Goal: Transaction & Acquisition: Purchase product/service

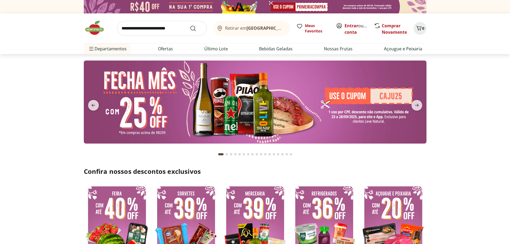
click at [355, 103] on img at bounding box center [255, 101] width 343 height 83
click at [212, 103] on img at bounding box center [255, 101] width 343 height 83
click at [416, 102] on icon "next" at bounding box center [416, 105] width 6 height 6
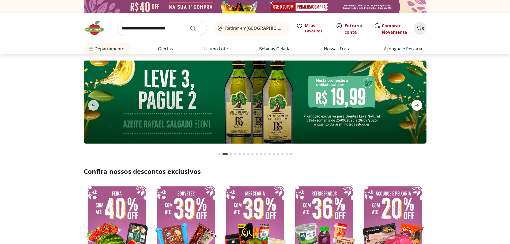
click at [416, 102] on icon "next" at bounding box center [416, 105] width 6 height 6
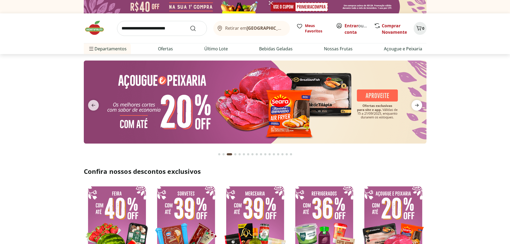
click at [416, 102] on icon "next" at bounding box center [416, 105] width 6 height 6
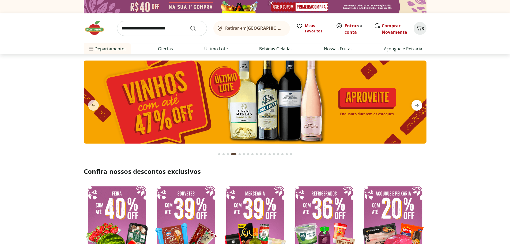
click at [416, 102] on icon "next" at bounding box center [416, 105] width 6 height 6
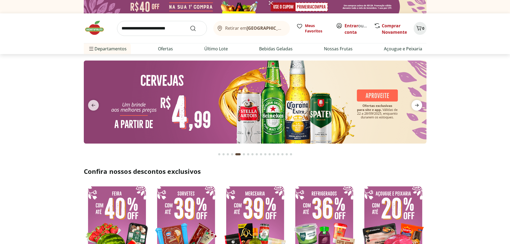
click at [416, 102] on icon "next" at bounding box center [416, 105] width 6 height 6
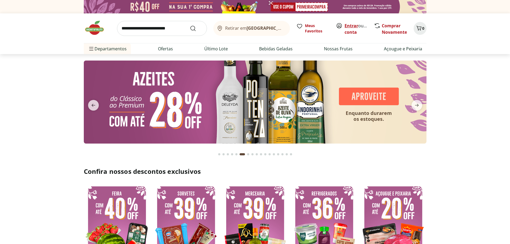
click at [354, 25] on link "Entrar" at bounding box center [351, 26] width 14 height 6
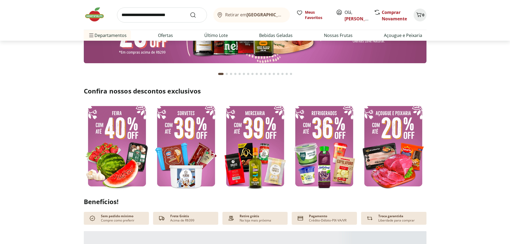
scroll to position [107, 0]
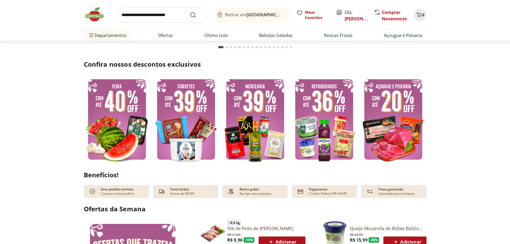
click at [310, 109] on img at bounding box center [324, 119] width 66 height 89
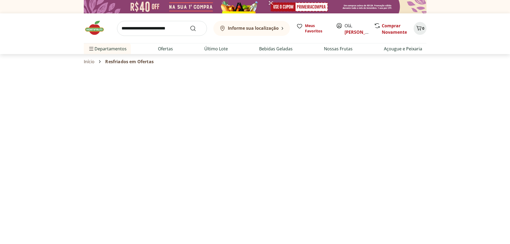
select select "**********"
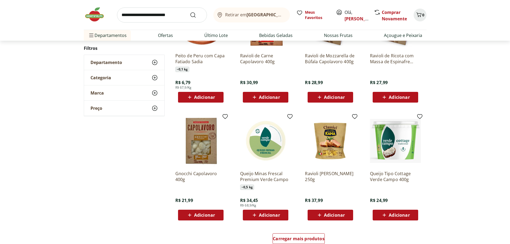
scroll to position [294, 0]
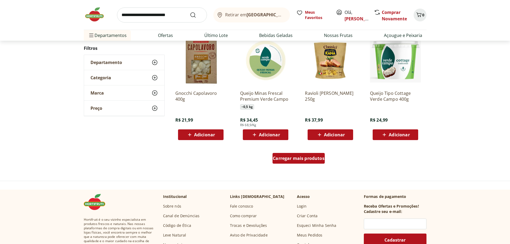
click at [302, 159] on span "Carregar mais produtos" at bounding box center [299, 158] width 52 height 4
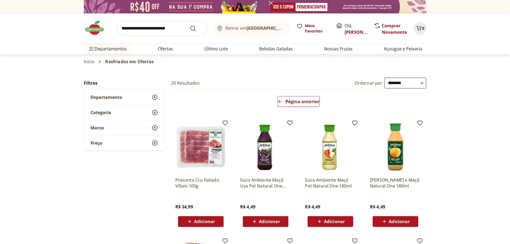
click at [174, 31] on input "search" at bounding box center [162, 28] width 90 height 15
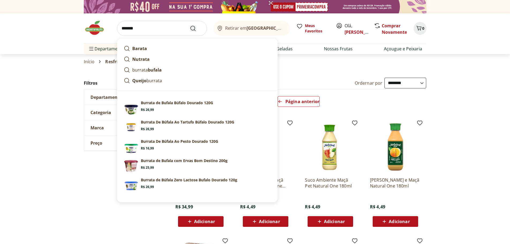
type input "*******"
click at [194, 28] on icon "Submit Search" at bounding box center [193, 28] width 6 height 6
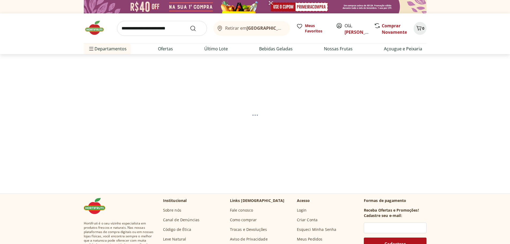
select select "**********"
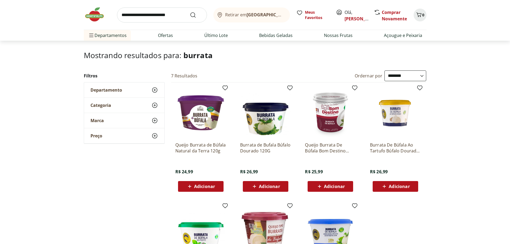
scroll to position [107, 0]
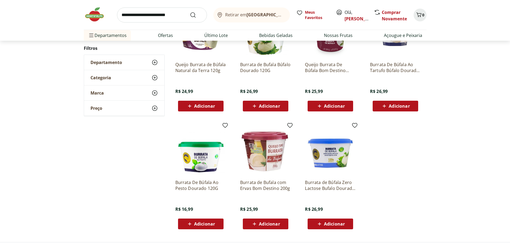
click at [200, 222] on span "Adicionar" at bounding box center [204, 224] width 21 height 4
click at [397, 105] on span "Adicionar" at bounding box center [399, 106] width 21 height 4
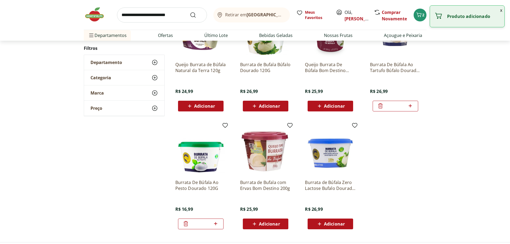
scroll to position [80, 0]
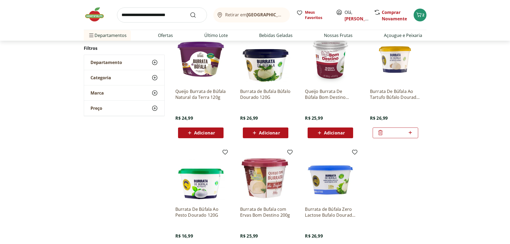
click at [324, 132] on span "Adicionar" at bounding box center [334, 133] width 21 height 4
click at [412, 133] on icon at bounding box center [410, 132] width 7 height 6
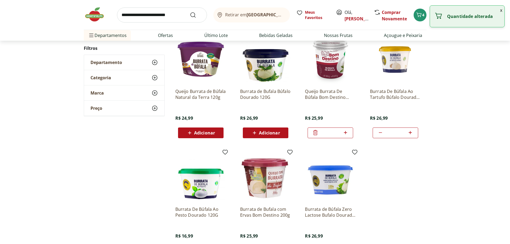
click at [412, 133] on icon at bounding box center [410, 132] width 7 height 6
type input "*"
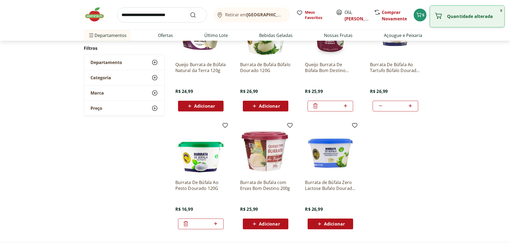
scroll to position [134, 0]
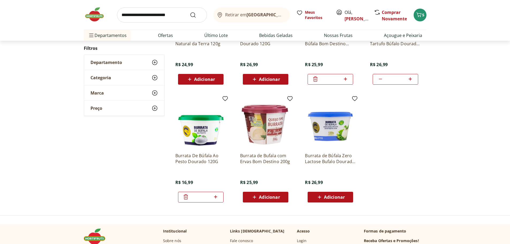
click at [216, 196] on icon at bounding box center [215, 196] width 7 height 6
type input "*"
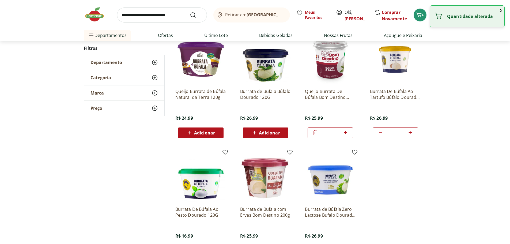
scroll to position [54, 0]
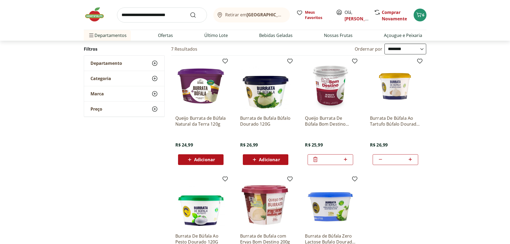
click at [345, 159] on icon at bounding box center [345, 159] width 3 height 3
type input "*"
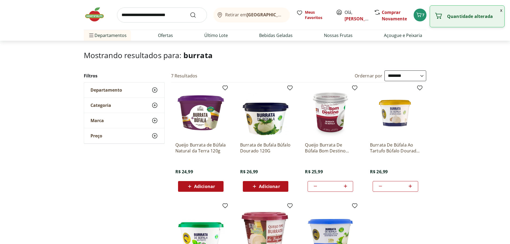
scroll to position [0, 0]
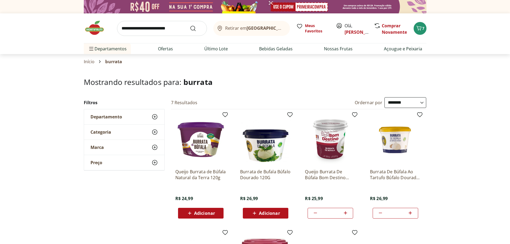
click at [149, 27] on input "search" at bounding box center [162, 28] width 90 height 15
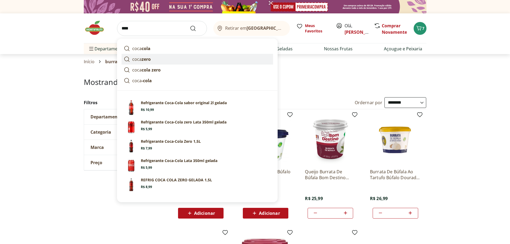
click at [150, 59] on strong "zero" at bounding box center [146, 59] width 9 height 6
type input "*********"
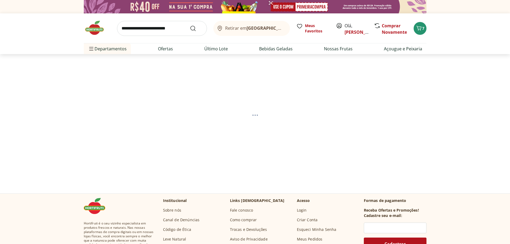
select select "**********"
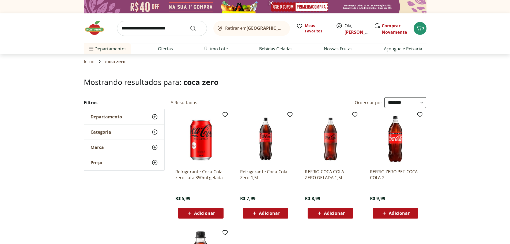
scroll to position [27, 0]
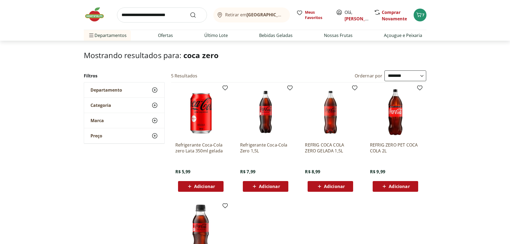
click at [262, 184] on span "Adicionar" at bounding box center [269, 186] width 21 height 4
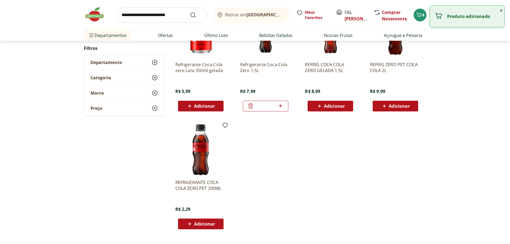
scroll to position [0, 0]
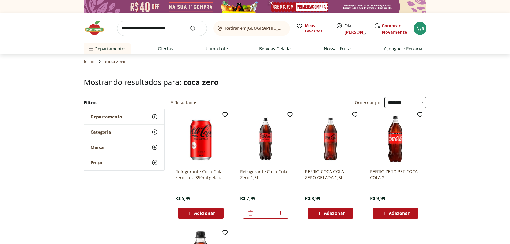
click at [282, 213] on icon at bounding box center [280, 213] width 7 height 6
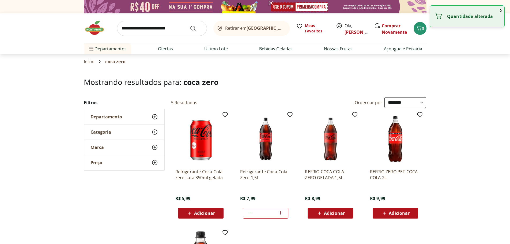
click at [282, 213] on icon at bounding box center [280, 213] width 7 height 6
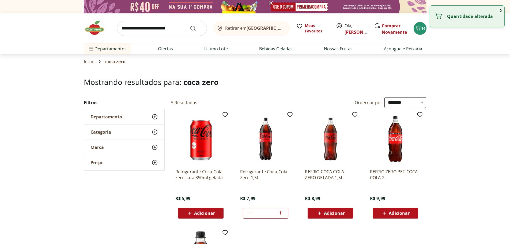
click at [282, 213] on icon at bounding box center [280, 213] width 7 height 6
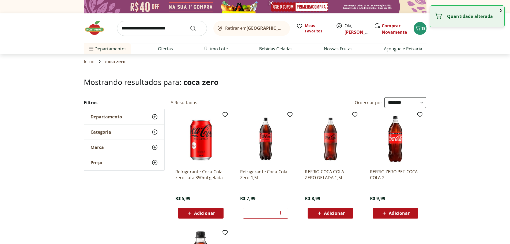
type input "**"
click at [95, 31] on img at bounding box center [97, 28] width 27 height 16
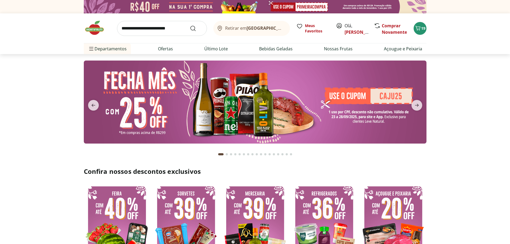
scroll to position [54, 0]
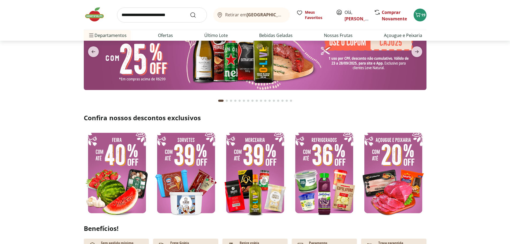
click at [200, 173] on img at bounding box center [186, 172] width 66 height 89
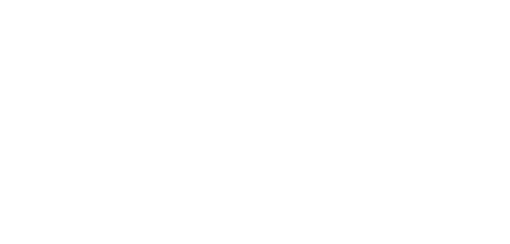
select select "**********"
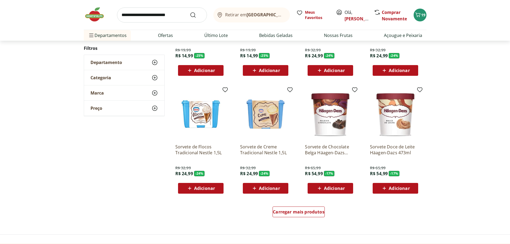
scroll to position [294, 0]
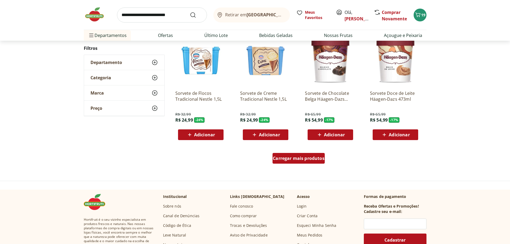
click at [303, 159] on span "Carregar mais produtos" at bounding box center [299, 158] width 52 height 4
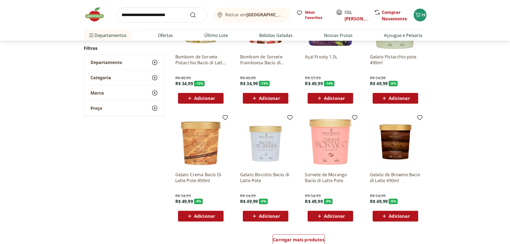
scroll to position [669, 0]
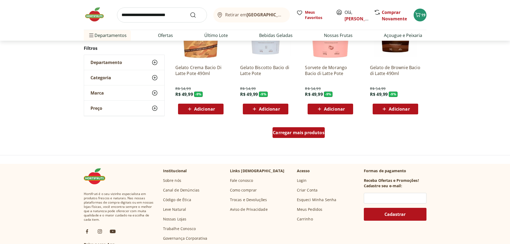
click at [296, 134] on span "Carregar mais produtos" at bounding box center [299, 132] width 52 height 4
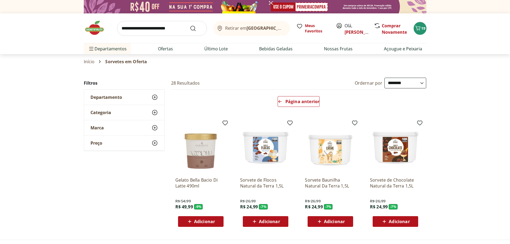
scroll to position [27, 0]
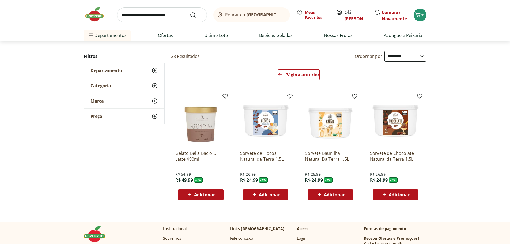
click at [193, 193] on span "Adicionar" at bounding box center [200, 194] width 29 height 6
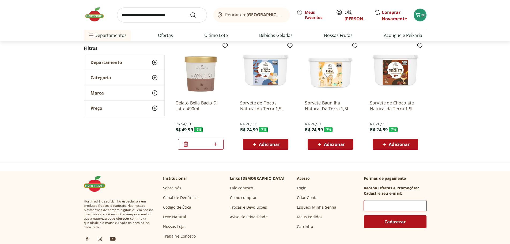
scroll to position [0, 0]
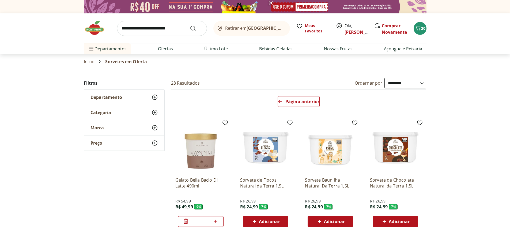
click at [89, 27] on img at bounding box center [97, 28] width 27 height 16
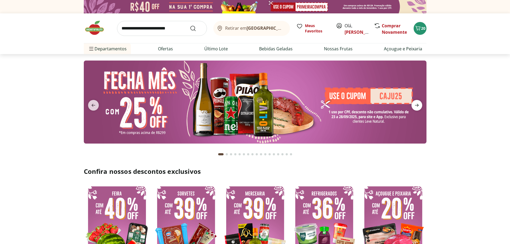
click at [417, 107] on icon "next" at bounding box center [416, 105] width 6 height 6
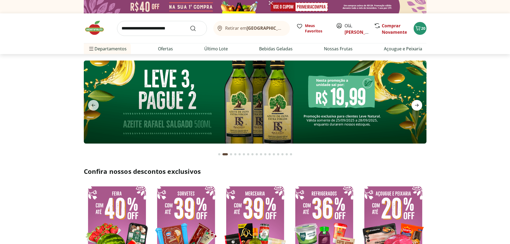
click at [417, 107] on icon "next" at bounding box center [416, 105] width 6 height 6
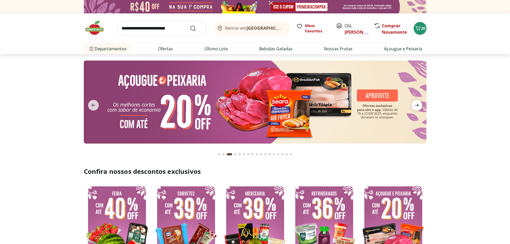
click at [417, 107] on icon "next" at bounding box center [416, 105] width 6 height 6
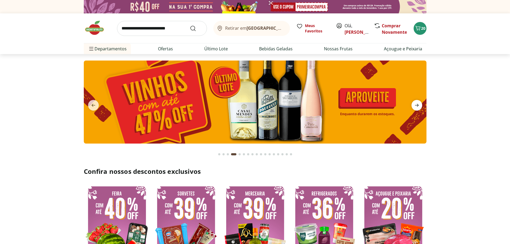
click at [417, 107] on icon "next" at bounding box center [416, 105] width 6 height 6
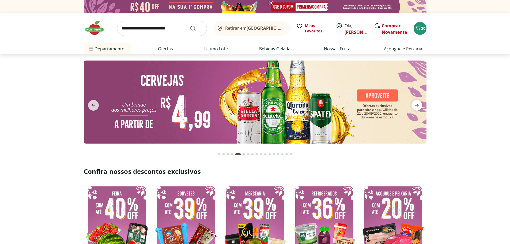
click at [417, 107] on icon "next" at bounding box center [416, 105] width 6 height 6
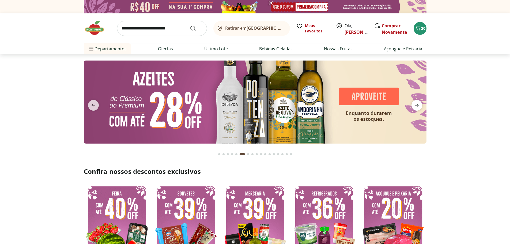
click at [417, 107] on icon "next" at bounding box center [416, 105] width 6 height 6
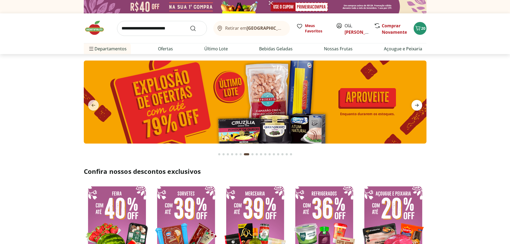
scroll to position [134, 0]
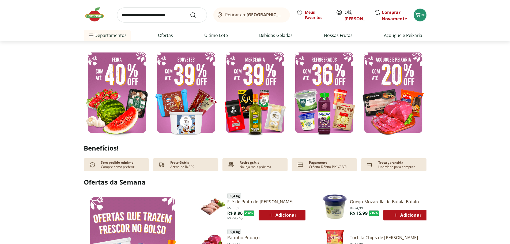
click at [256, 101] on img at bounding box center [255, 92] width 66 height 89
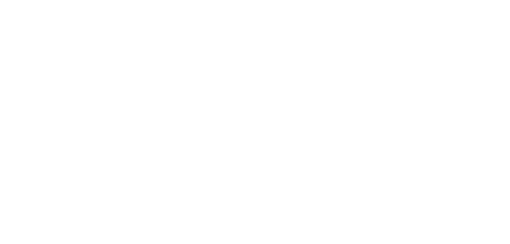
select select "**********"
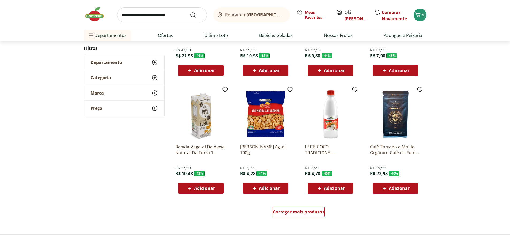
scroll to position [268, 0]
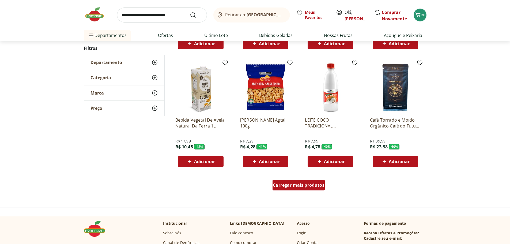
click at [304, 183] on span "Carregar mais produtos" at bounding box center [299, 185] width 52 height 4
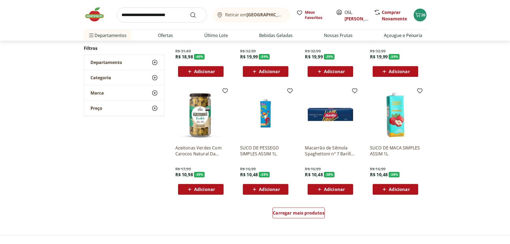
scroll to position [723, 0]
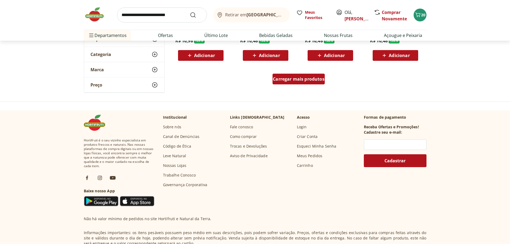
click at [301, 82] on div "Carregar mais produtos" at bounding box center [298, 79] width 52 height 11
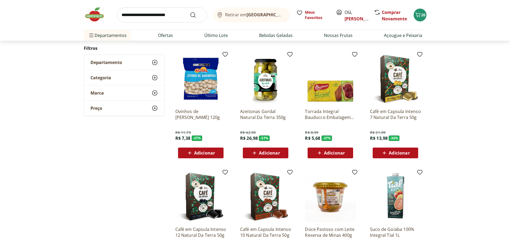
scroll to position [990, 0]
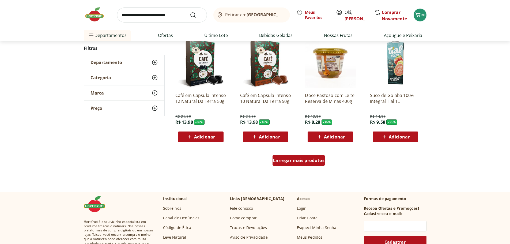
click at [309, 162] on span "Carregar mais produtos" at bounding box center [299, 160] width 52 height 4
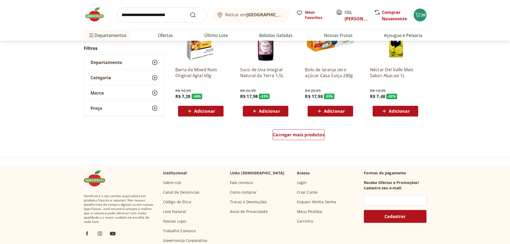
scroll to position [1338, 0]
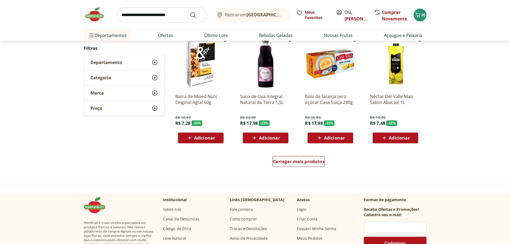
click at [268, 137] on span "Adicionar" at bounding box center [269, 138] width 21 height 4
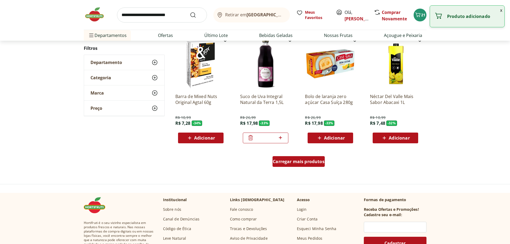
click at [290, 164] on span "Carregar mais produtos" at bounding box center [299, 161] width 52 height 4
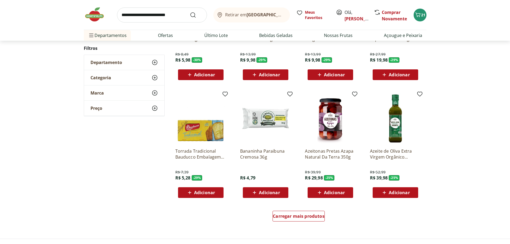
scroll to position [1766, 0]
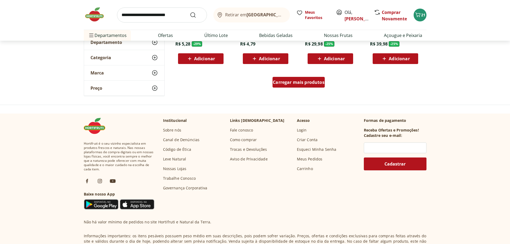
click at [315, 81] on span "Carregar mais produtos" at bounding box center [299, 82] width 52 height 4
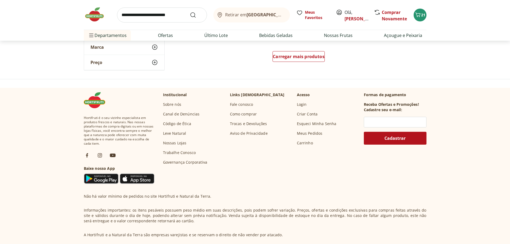
scroll to position [2061, 0]
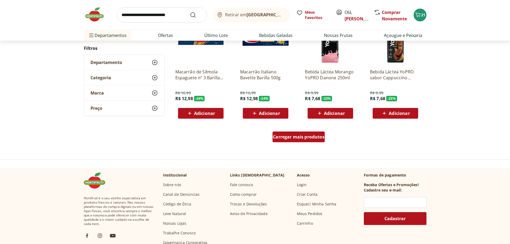
click at [291, 136] on span "Carregar mais produtos" at bounding box center [299, 137] width 52 height 4
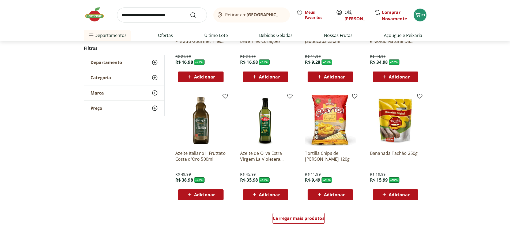
scroll to position [2382, 0]
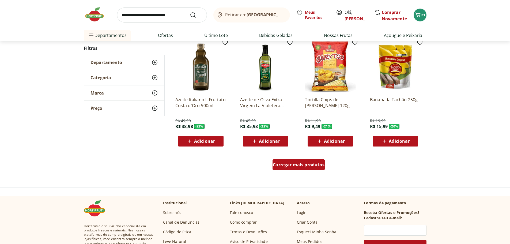
click at [288, 165] on span "Carregar mais produtos" at bounding box center [299, 164] width 52 height 4
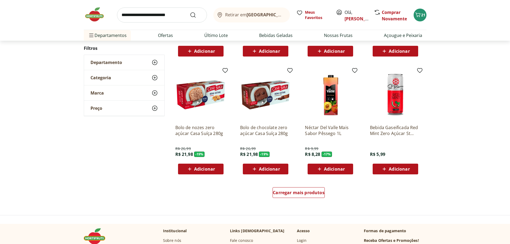
scroll to position [2783, 0]
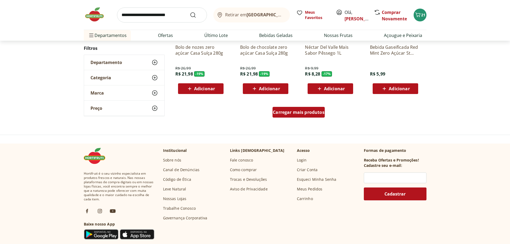
click at [302, 109] on div "Carregar mais produtos" at bounding box center [298, 112] width 52 height 11
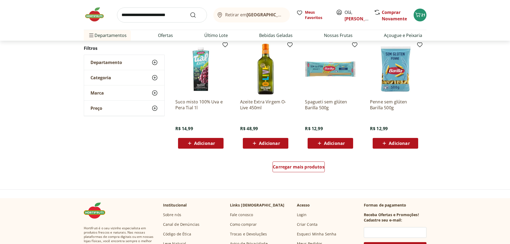
scroll to position [3104, 0]
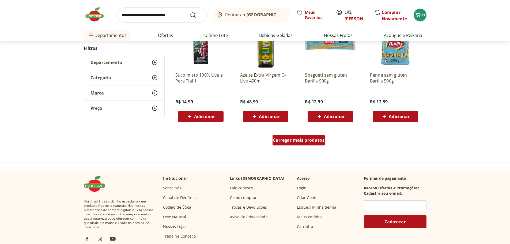
click at [314, 143] on div "Carregar mais produtos" at bounding box center [298, 140] width 52 height 11
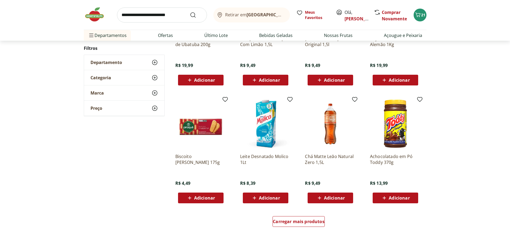
scroll to position [3506, 0]
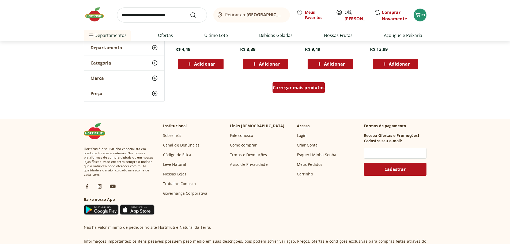
click at [306, 86] on span "Carregar mais produtos" at bounding box center [299, 87] width 52 height 4
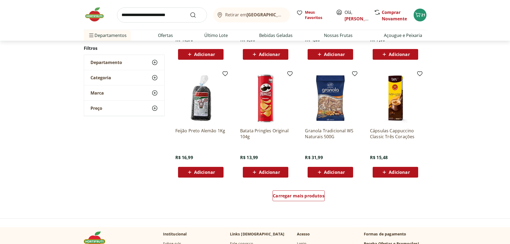
scroll to position [3800, 0]
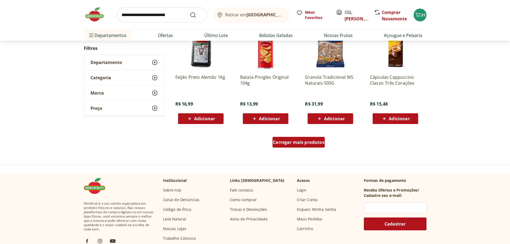
click at [298, 143] on span "Carregar mais produtos" at bounding box center [299, 142] width 52 height 4
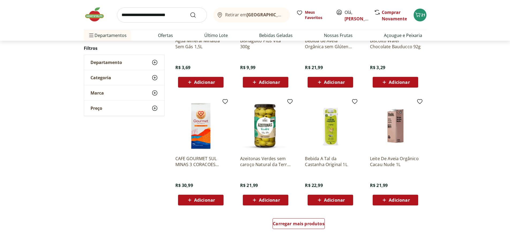
scroll to position [4148, 0]
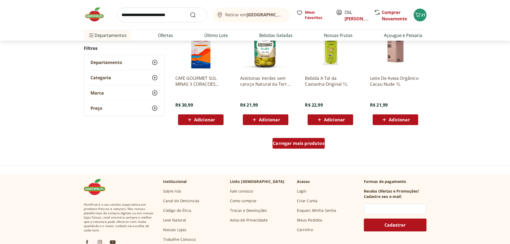
click at [294, 148] on div "Carregar mais produtos" at bounding box center [298, 143] width 52 height 11
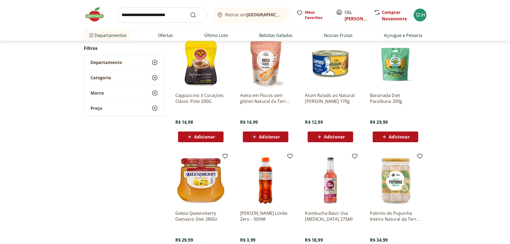
scroll to position [4442, 0]
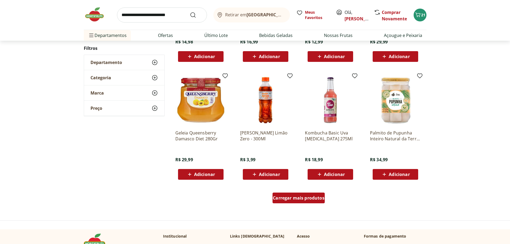
click at [309, 195] on div "Carregar mais produtos" at bounding box center [298, 197] width 52 height 11
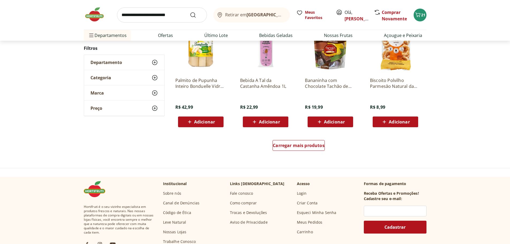
scroll to position [4870, 0]
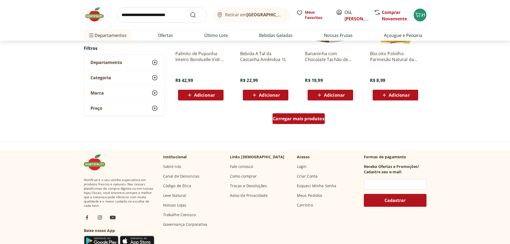
click at [305, 121] on span "Carregar mais produtos" at bounding box center [299, 118] width 52 height 4
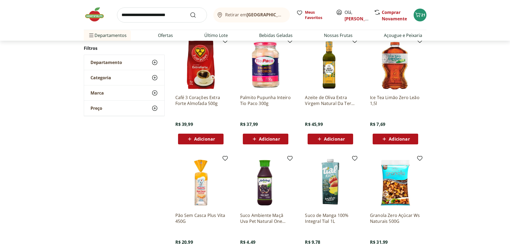
scroll to position [5138, 0]
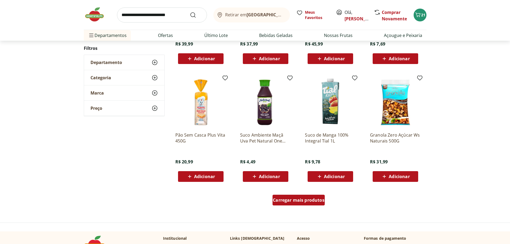
click at [296, 198] on span "Carregar mais produtos" at bounding box center [299, 200] width 52 height 4
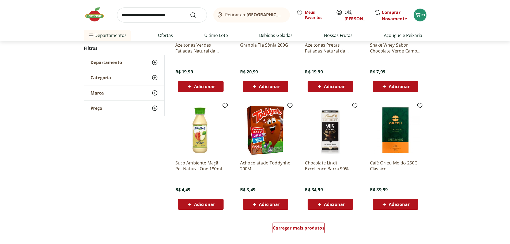
scroll to position [5566, 0]
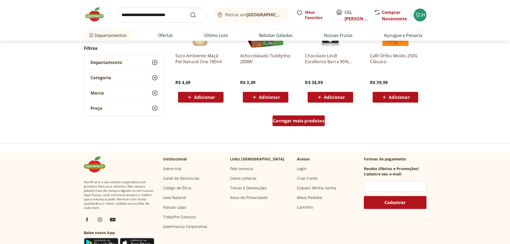
click at [286, 119] on span "Carregar mais produtos" at bounding box center [299, 121] width 52 height 4
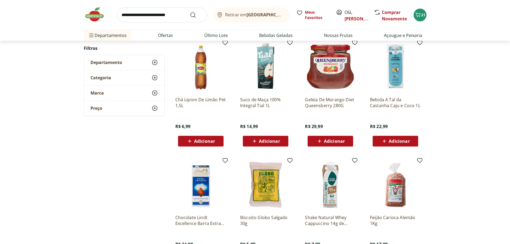
scroll to position [5887, 0]
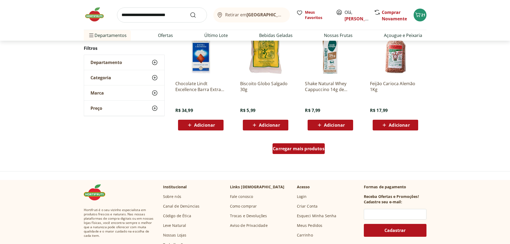
click at [301, 153] on div "Carregar mais produtos" at bounding box center [298, 148] width 52 height 11
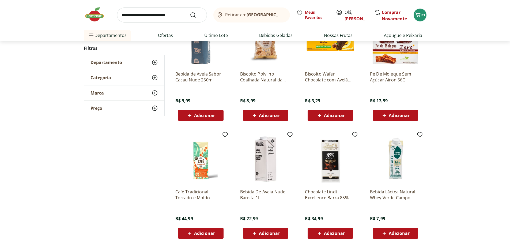
scroll to position [6182, 0]
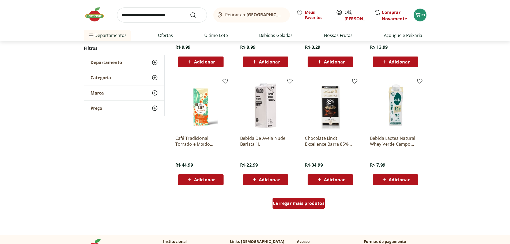
click at [306, 207] on div "Carregar mais produtos" at bounding box center [298, 203] width 52 height 11
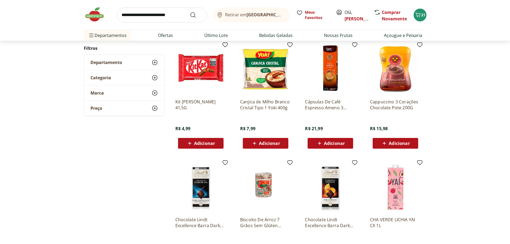
scroll to position [6583, 0]
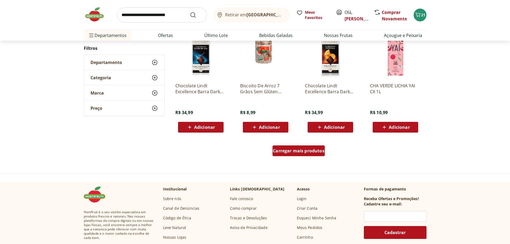
click at [311, 153] on span "Carregar mais produtos" at bounding box center [299, 151] width 52 height 4
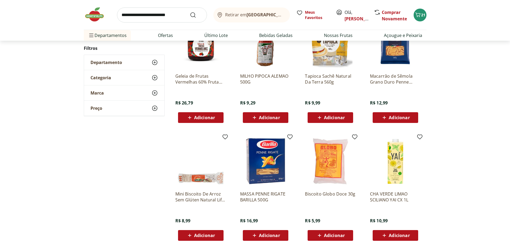
scroll to position [6931, 0]
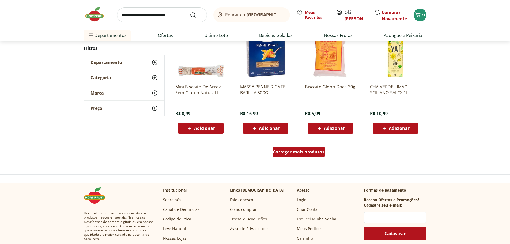
click at [314, 153] on span "Carregar mais produtos" at bounding box center [299, 152] width 52 height 4
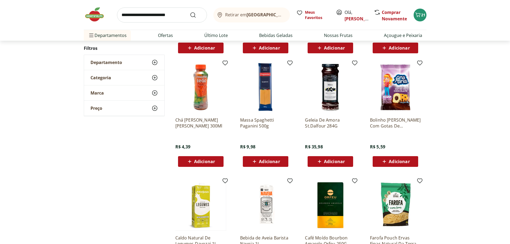
scroll to position [7038, 0]
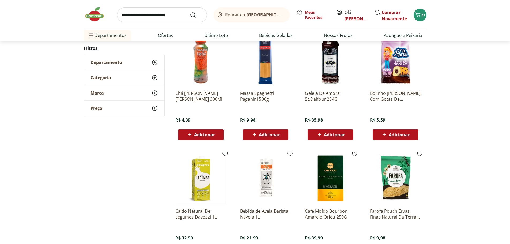
click at [342, 135] on span "Adicionar" at bounding box center [334, 134] width 21 height 4
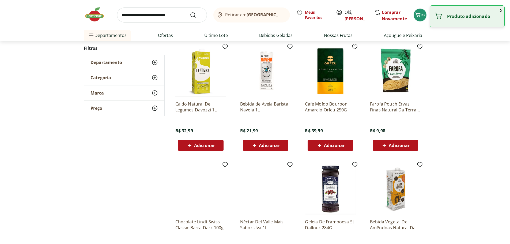
scroll to position [7198, 0]
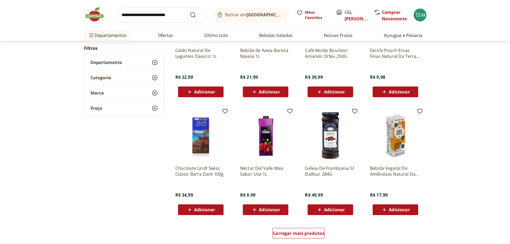
click at [340, 207] on span "Adicionar" at bounding box center [334, 209] width 21 height 4
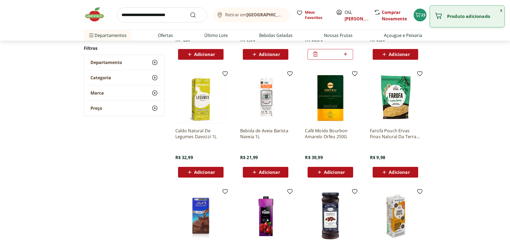
scroll to position [7038, 0]
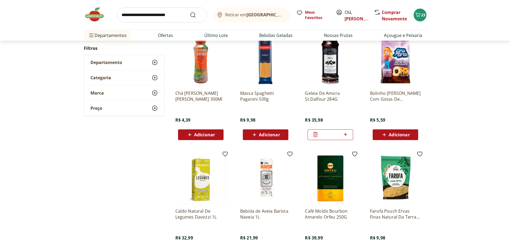
click at [316, 135] on icon at bounding box center [315, 134] width 4 height 5
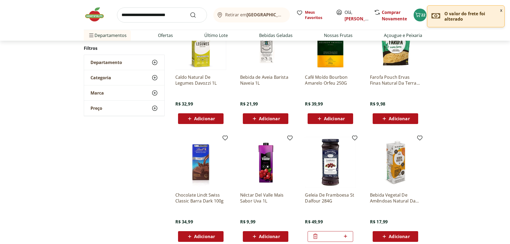
scroll to position [7279, 0]
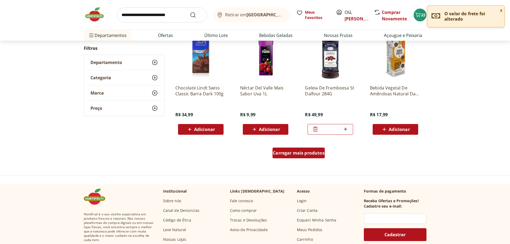
click at [301, 149] on div "Carregar mais produtos" at bounding box center [298, 152] width 52 height 11
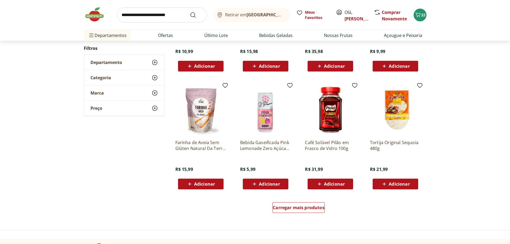
scroll to position [7600, 0]
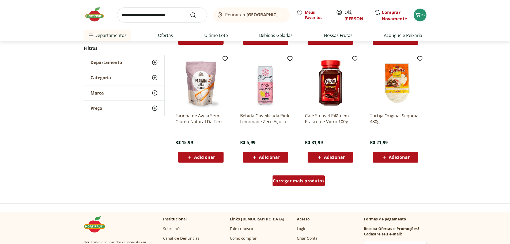
click at [293, 179] on span "Carregar mais produtos" at bounding box center [299, 180] width 52 height 4
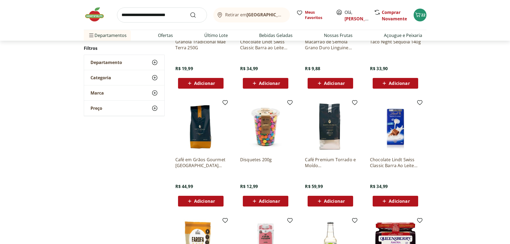
scroll to position [7921, 0]
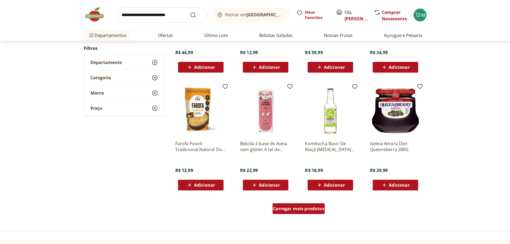
click at [289, 207] on span "Carregar mais produtos" at bounding box center [299, 208] width 52 height 4
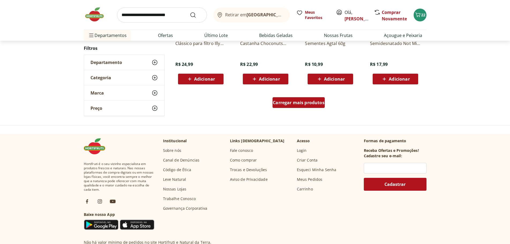
scroll to position [8349, 0]
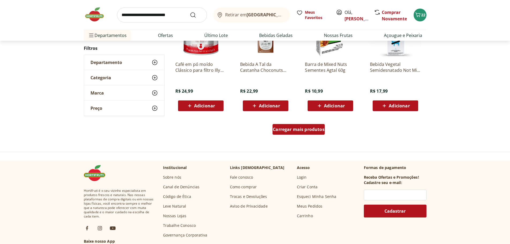
click at [303, 128] on span "Carregar mais produtos" at bounding box center [299, 129] width 52 height 4
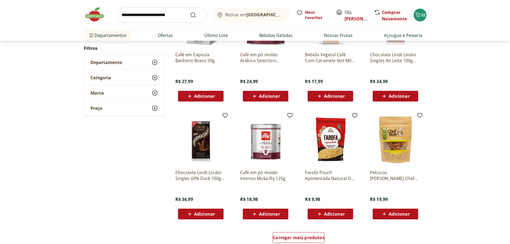
scroll to position [8724, 0]
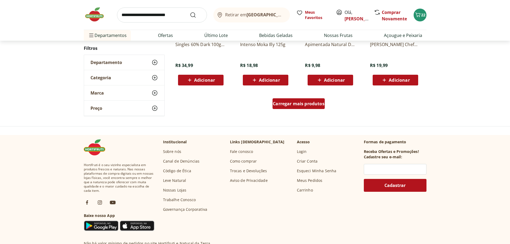
click at [291, 103] on span "Carregar mais produtos" at bounding box center [299, 103] width 52 height 4
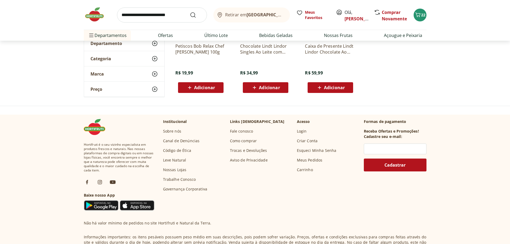
scroll to position [27, 0]
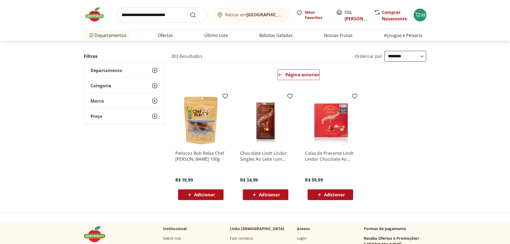
click at [90, 15] on img at bounding box center [97, 14] width 27 height 16
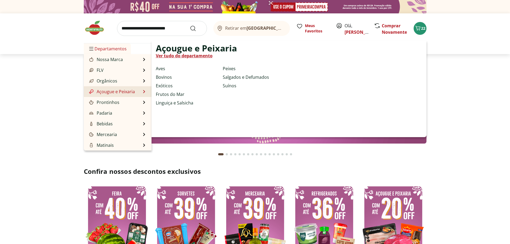
scroll to position [80, 0]
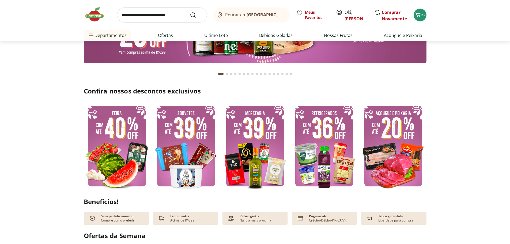
click at [333, 143] on img at bounding box center [324, 146] width 66 height 89
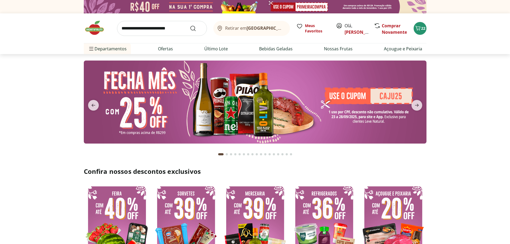
select select "**********"
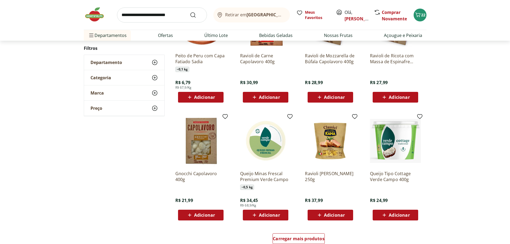
scroll to position [294, 0]
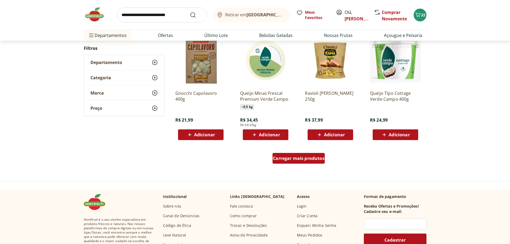
click at [288, 156] on span "Carregar mais produtos" at bounding box center [299, 158] width 52 height 4
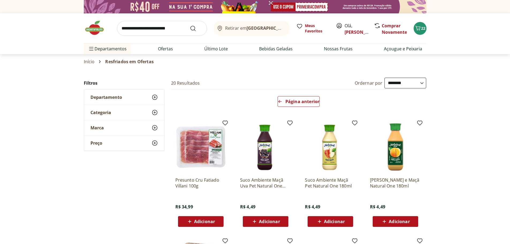
click at [96, 32] on img at bounding box center [97, 28] width 27 height 16
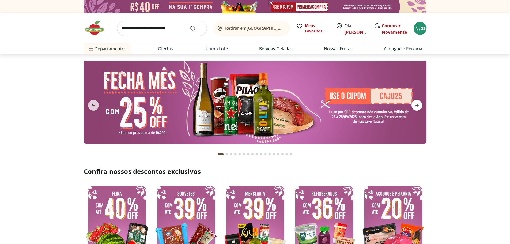
click at [416, 106] on icon "next" at bounding box center [416, 105] width 6 height 6
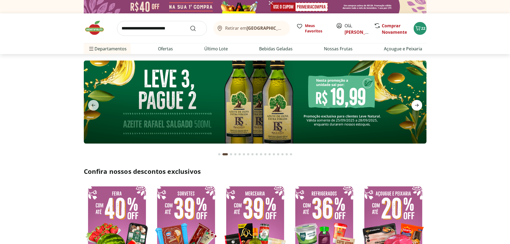
click at [416, 106] on icon "next" at bounding box center [416, 105] width 6 height 6
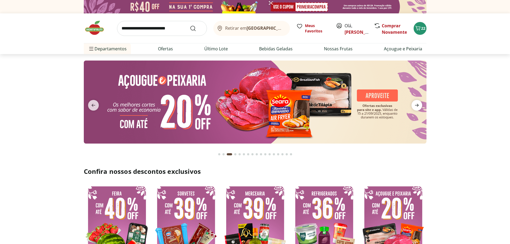
click at [416, 106] on icon "next" at bounding box center [416, 105] width 6 height 6
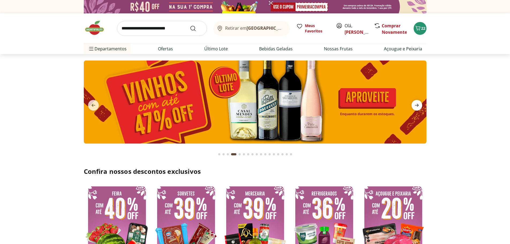
click at [416, 106] on icon "next" at bounding box center [416, 105] width 6 height 6
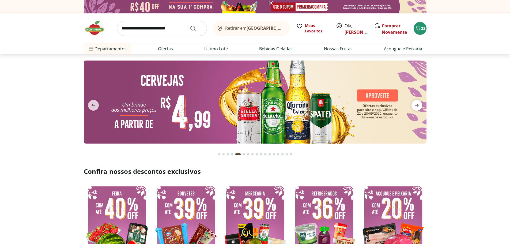
click at [416, 106] on icon "next" at bounding box center [416, 105] width 6 height 6
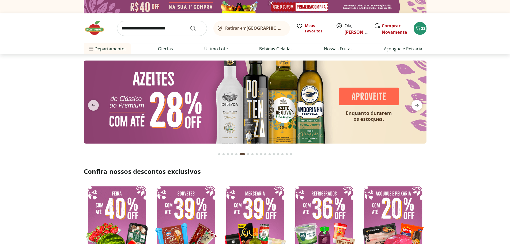
click at [416, 106] on icon "next" at bounding box center [416, 105] width 6 height 6
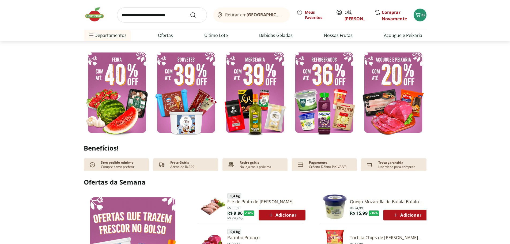
scroll to position [214, 0]
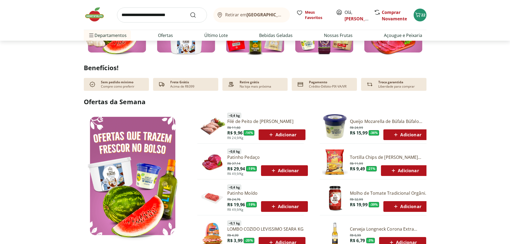
click at [389, 120] on link "Queijo Mozarella de Búfala Búfalo Dourado 150g" at bounding box center [390, 121] width 81 height 6
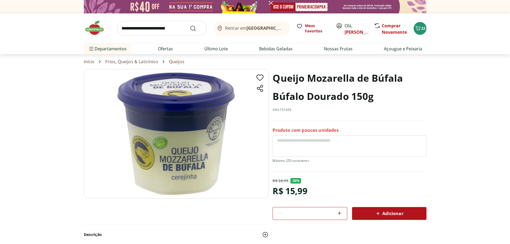
click at [381, 216] on span "Adicionar" at bounding box center [389, 213] width 28 height 6
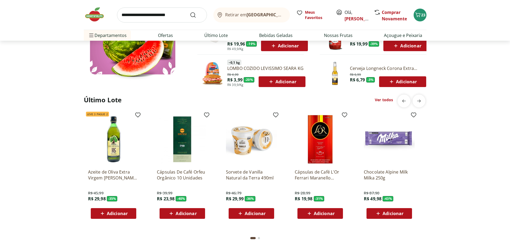
scroll to position [348, 0]
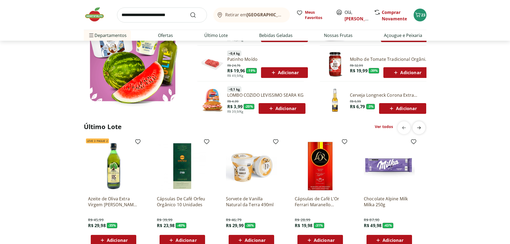
click at [414, 128] on span "next" at bounding box center [418, 127] width 11 height 11
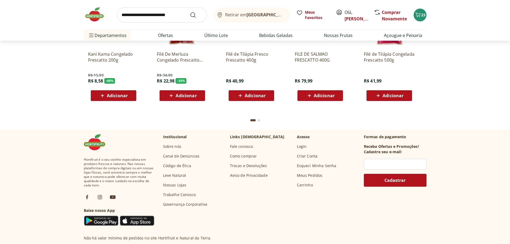
scroll to position [1552, 0]
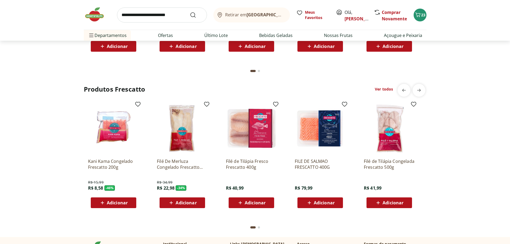
click at [94, 15] on img at bounding box center [97, 14] width 27 height 16
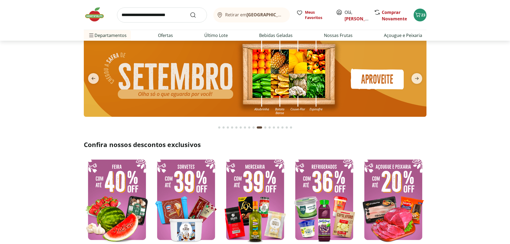
scroll to position [0, 0]
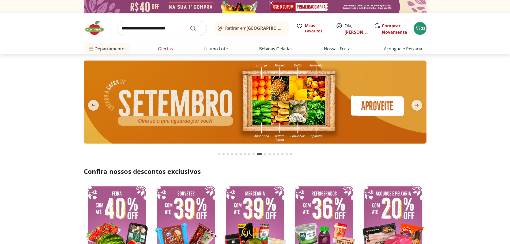
click at [161, 51] on link "Ofertas" at bounding box center [165, 48] width 15 height 6
select select "**********"
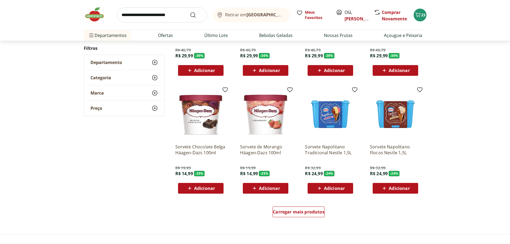
scroll to position [321, 0]
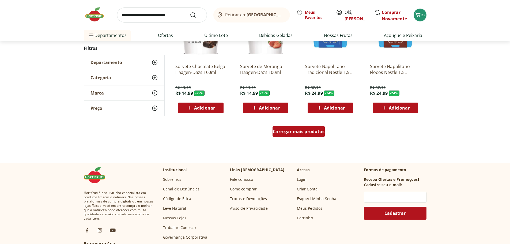
click at [315, 135] on div "Carregar mais produtos" at bounding box center [298, 131] width 52 height 11
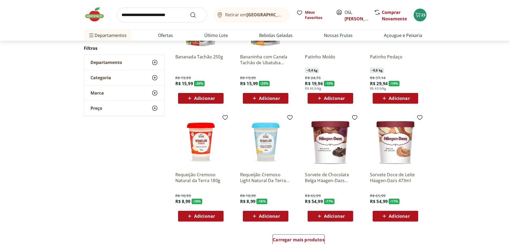
scroll to position [669, 0]
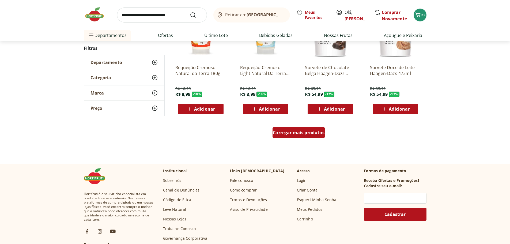
click at [314, 132] on span "Carregar mais produtos" at bounding box center [299, 132] width 52 height 4
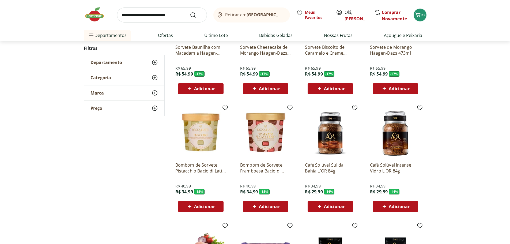
scroll to position [963, 0]
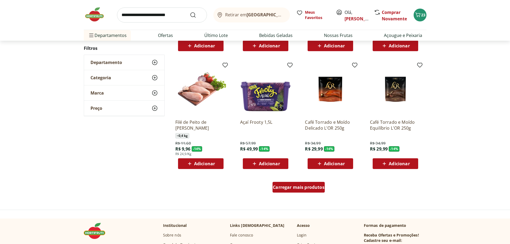
click at [303, 189] on span "Carregar mais produtos" at bounding box center [299, 187] width 52 height 4
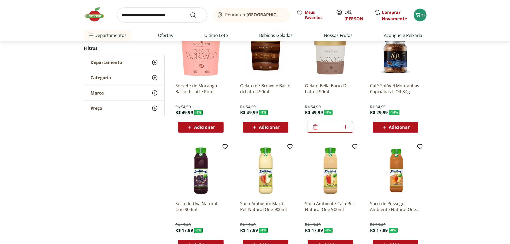
scroll to position [1365, 0]
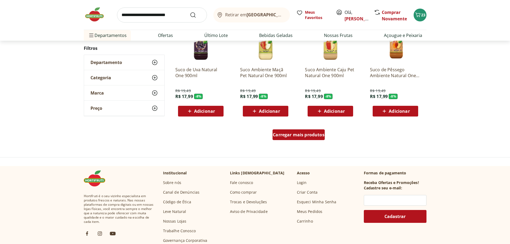
click at [314, 134] on span "Carregar mais produtos" at bounding box center [299, 134] width 52 height 4
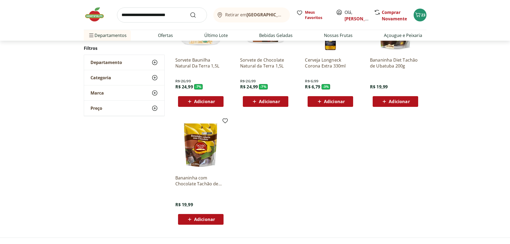
scroll to position [1418, 0]
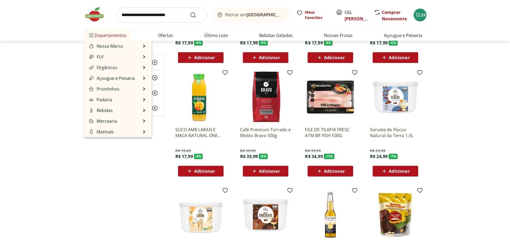
click at [113, 35] on span "Departamentos" at bounding box center [107, 35] width 39 height 13
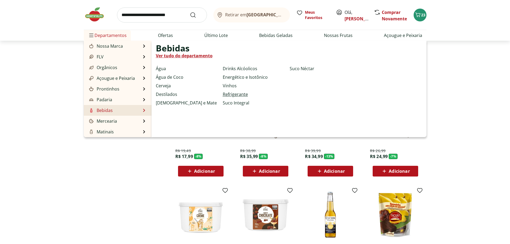
click at [230, 93] on link "Refrigerante" at bounding box center [235, 94] width 25 height 6
select select "**********"
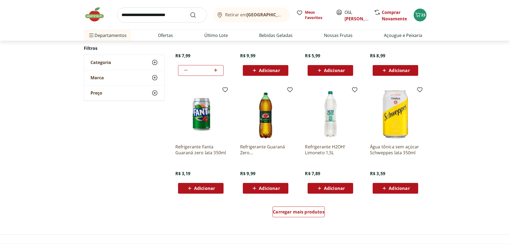
scroll to position [268, 0]
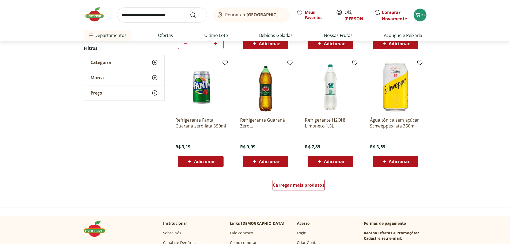
click at [342, 159] on span "Adicionar" at bounding box center [334, 161] width 21 height 4
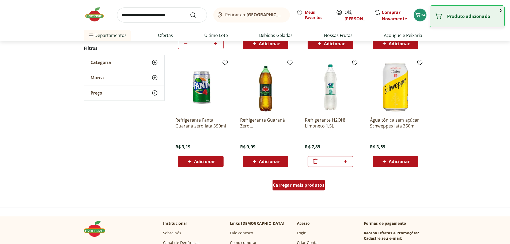
click at [299, 184] on span "Carregar mais produtos" at bounding box center [299, 185] width 52 height 4
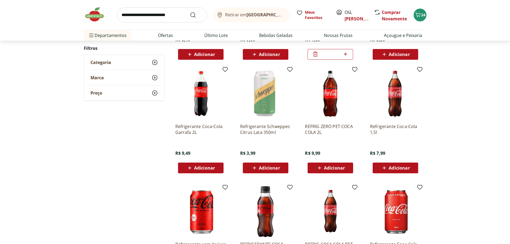
scroll to position [401, 0]
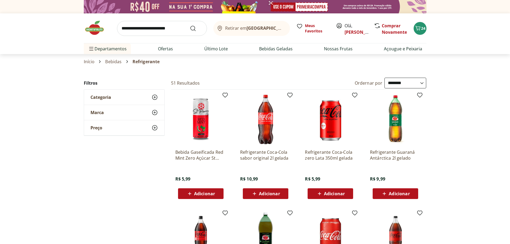
select select "**********"
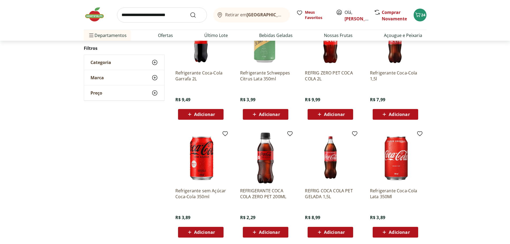
scroll to position [455, 0]
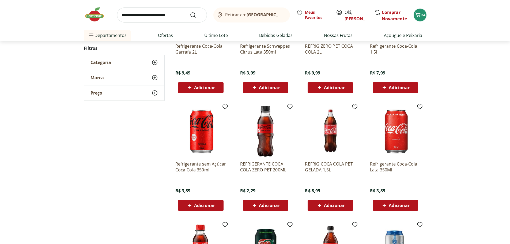
click at [202, 205] on span "Adicionar" at bounding box center [204, 205] width 21 height 4
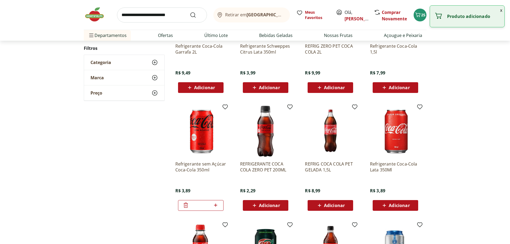
click at [215, 204] on icon at bounding box center [215, 204] width 3 height 3
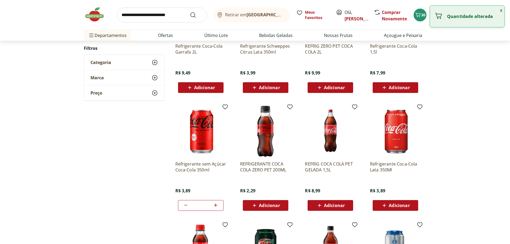
click at [215, 204] on icon at bounding box center [215, 204] width 3 height 3
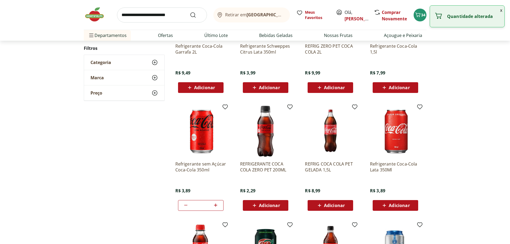
click at [215, 204] on icon at bounding box center [215, 204] width 3 height 3
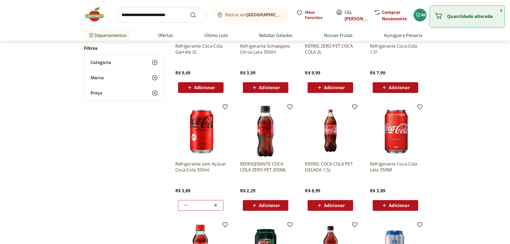
click at [215, 204] on icon at bounding box center [215, 204] width 3 height 3
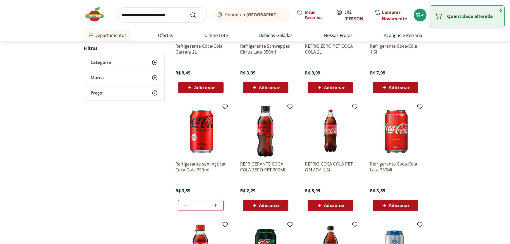
click at [215, 204] on icon at bounding box center [215, 204] width 3 height 3
type input "**"
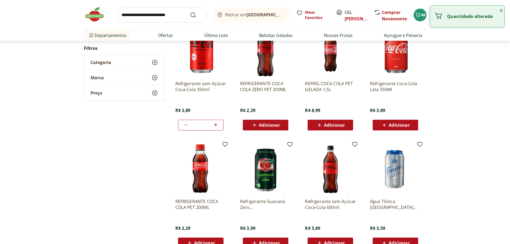
scroll to position [589, 0]
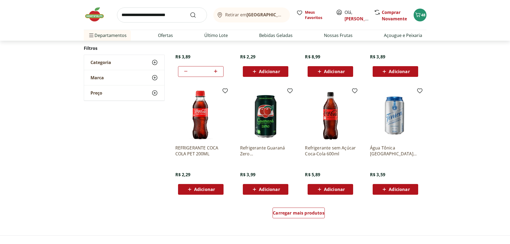
click at [401, 187] on span "Adicionar" at bounding box center [399, 189] width 21 height 4
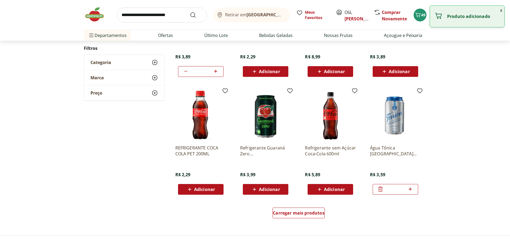
click at [409, 189] on icon at bounding box center [410, 188] width 3 height 3
click at [410, 189] on icon at bounding box center [410, 188] width 3 height 3
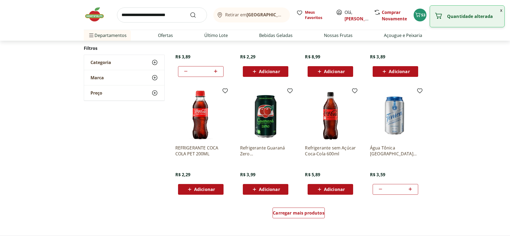
type input "*"
click at [304, 212] on span "Carregar mais produtos" at bounding box center [299, 213] width 52 height 4
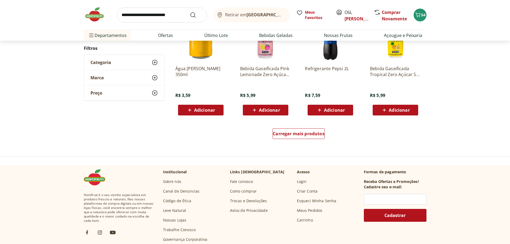
scroll to position [1070, 0]
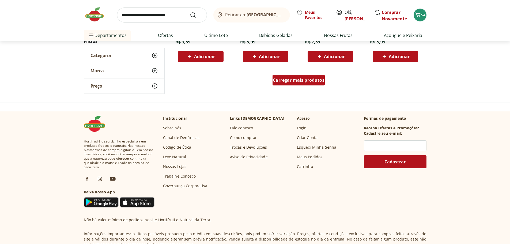
click at [303, 81] on span "Carregar mais produtos" at bounding box center [299, 80] width 52 height 4
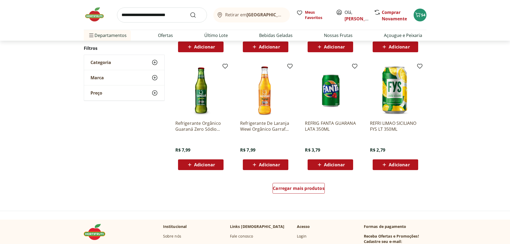
scroll to position [1365, 0]
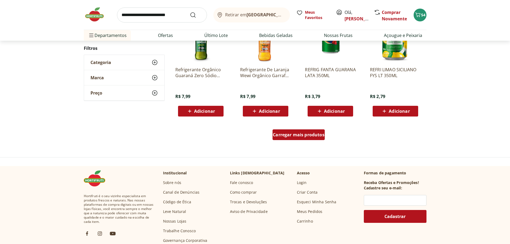
click at [296, 136] on span "Carregar mais produtos" at bounding box center [299, 134] width 52 height 4
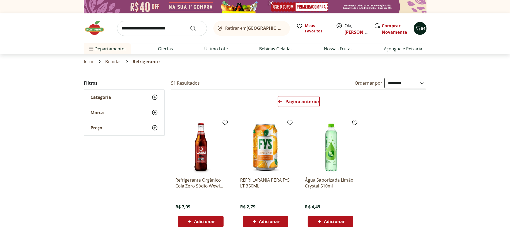
click at [421, 31] on div "54" at bounding box center [420, 28] width 4 height 9
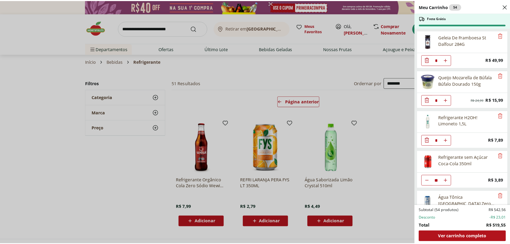
scroll to position [266, 0]
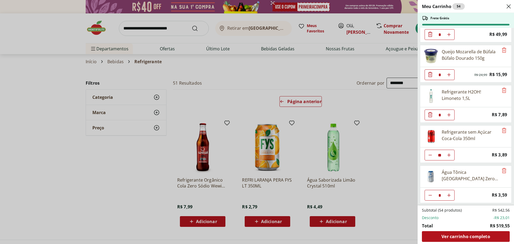
click at [377, 125] on div "Meu Carrinho 54 Frete Grátis Burrata De Búfala Ao Pesto Dourado 120G * Price: R…" at bounding box center [257, 122] width 514 height 244
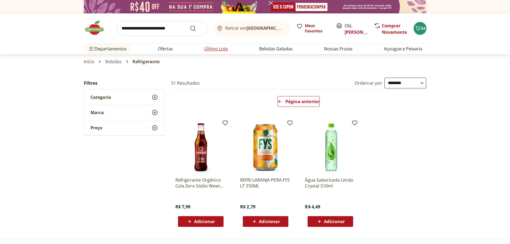
click at [219, 47] on link "Último Lote" at bounding box center [216, 48] width 24 height 6
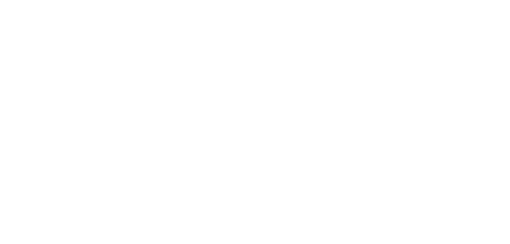
select select "**********"
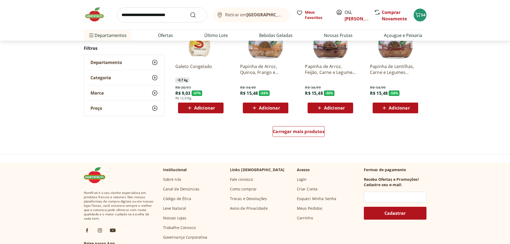
scroll to position [348, 0]
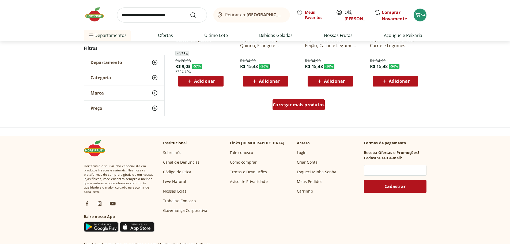
click at [303, 107] on span "Carregar mais produtos" at bounding box center [299, 104] width 52 height 4
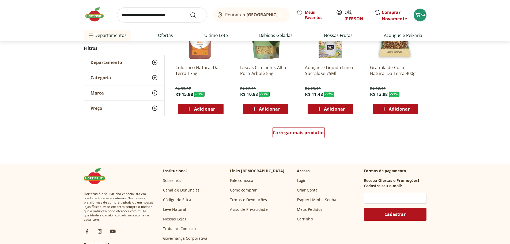
scroll to position [615, 0]
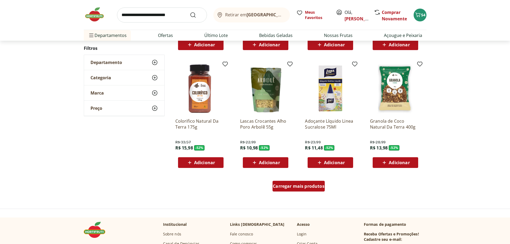
click at [298, 184] on span "Carregar mais produtos" at bounding box center [299, 186] width 52 height 4
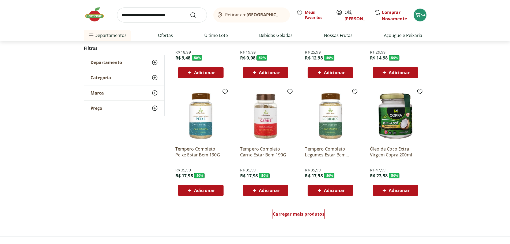
scroll to position [963, 0]
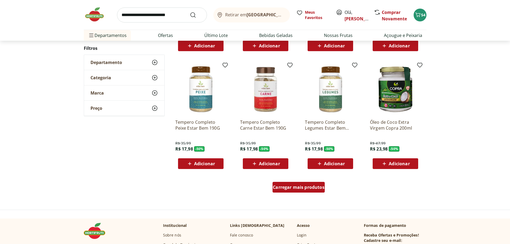
click at [302, 190] on div "Carregar mais produtos" at bounding box center [298, 187] width 52 height 11
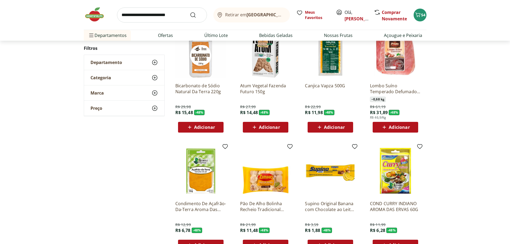
scroll to position [1392, 0]
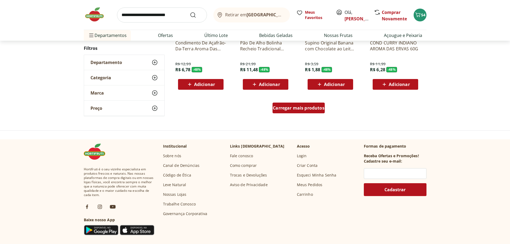
click at [302, 110] on span "Carregar mais produtos" at bounding box center [299, 108] width 52 height 4
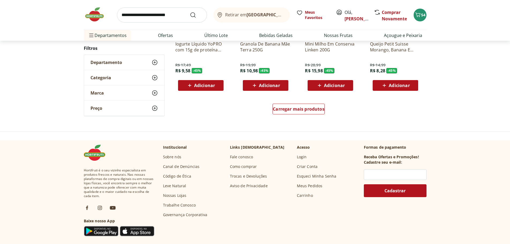
scroll to position [1766, 0]
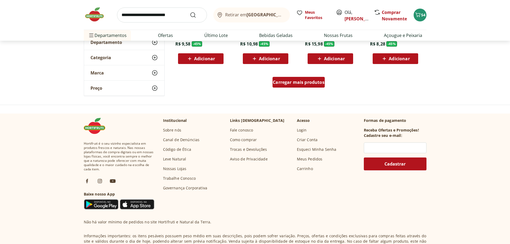
click at [313, 84] on span "Carregar mais produtos" at bounding box center [299, 82] width 52 height 4
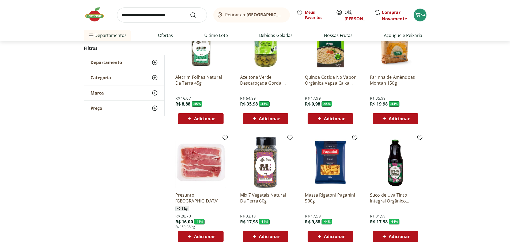
scroll to position [1873, 0]
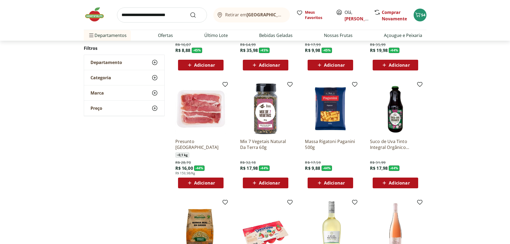
click at [199, 184] on span "Adicionar" at bounding box center [204, 183] width 21 height 4
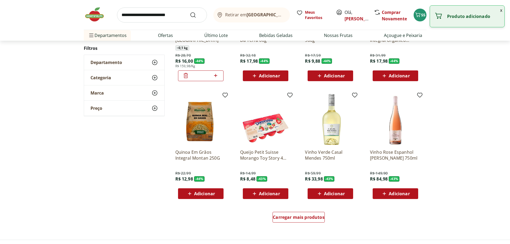
scroll to position [2034, 0]
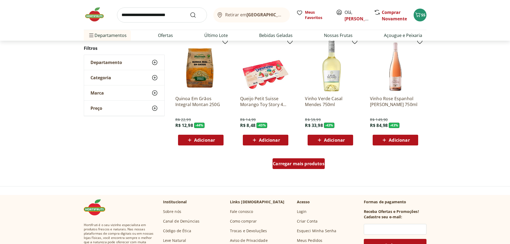
click at [280, 162] on span "Carregar mais produtos" at bounding box center [299, 163] width 52 height 4
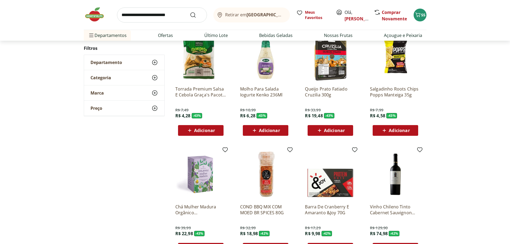
scroll to position [2248, 0]
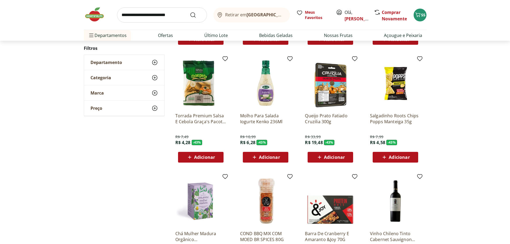
click at [397, 158] on span "Adicionar" at bounding box center [399, 157] width 21 height 4
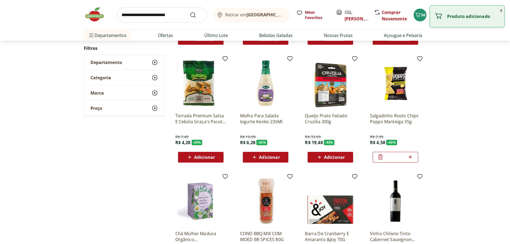
click at [410, 157] on icon at bounding box center [410, 156] width 3 height 3
type input "*"
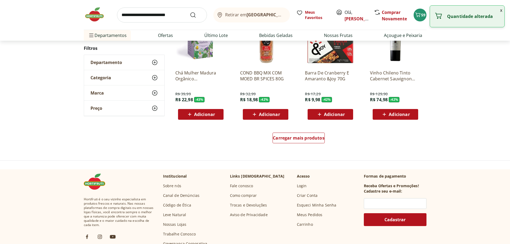
scroll to position [2435, 0]
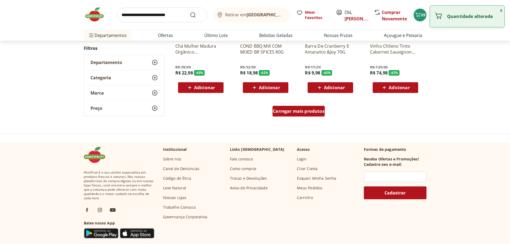
click at [301, 111] on span "Carregar mais produtos" at bounding box center [299, 111] width 52 height 4
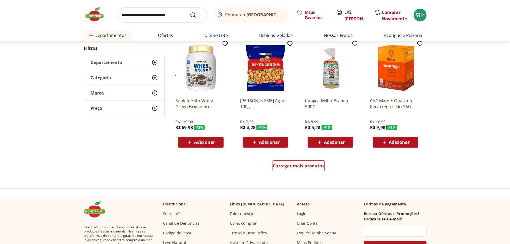
scroll to position [2783, 0]
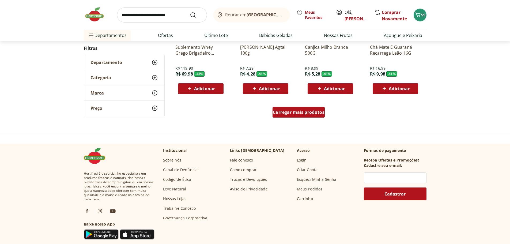
click at [290, 112] on span "Carregar mais produtos" at bounding box center [299, 112] width 52 height 4
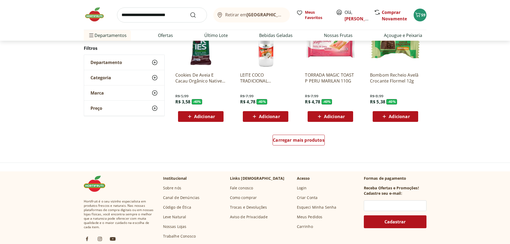
scroll to position [3131, 0]
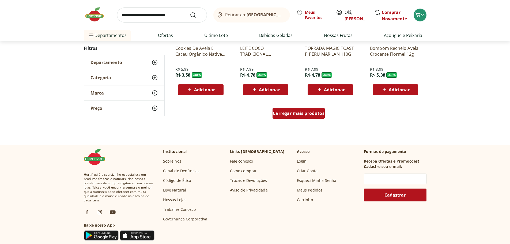
click at [298, 115] on span "Carregar mais produtos" at bounding box center [299, 113] width 52 height 4
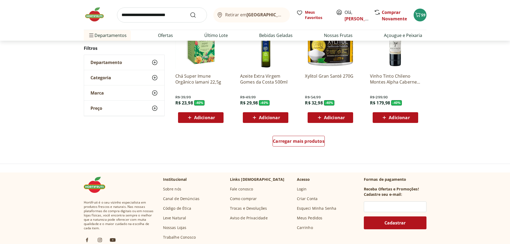
scroll to position [3479, 0]
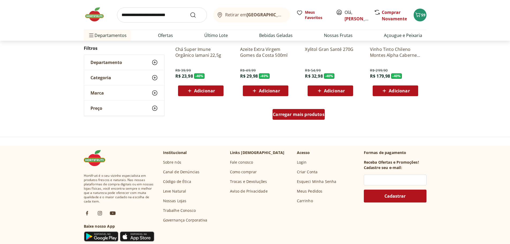
click at [306, 115] on span "Carregar mais produtos" at bounding box center [299, 114] width 52 height 4
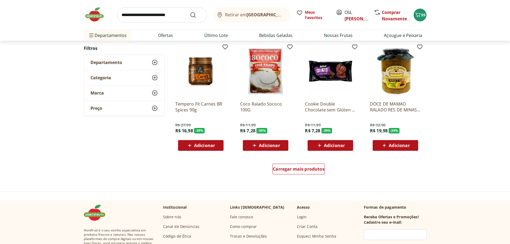
scroll to position [3800, 0]
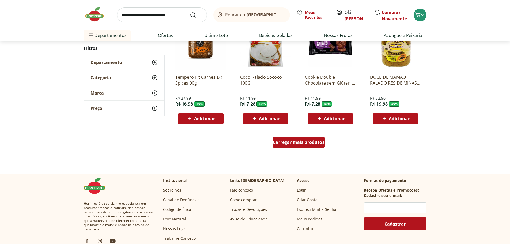
click at [298, 141] on span "Carregar mais produtos" at bounding box center [299, 142] width 52 height 4
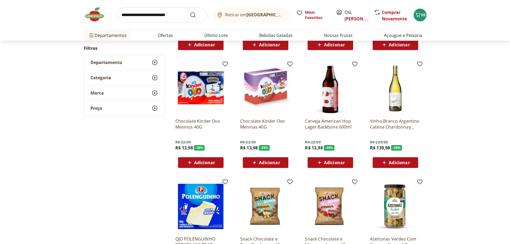
scroll to position [4121, 0]
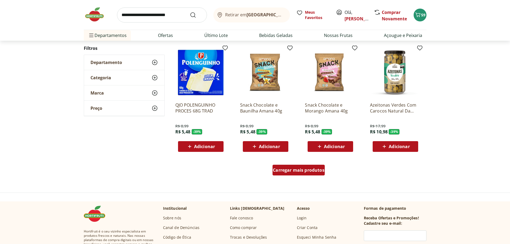
click at [303, 169] on span "Carregar mais produtos" at bounding box center [299, 170] width 52 height 4
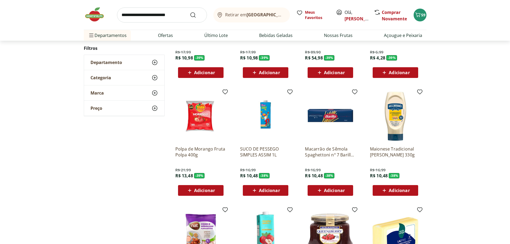
scroll to position [4415, 0]
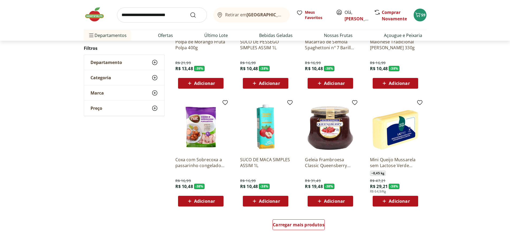
click at [330, 203] on span "Adicionar" at bounding box center [334, 201] width 21 height 4
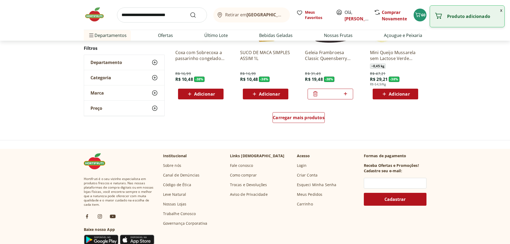
scroll to position [4549, 0]
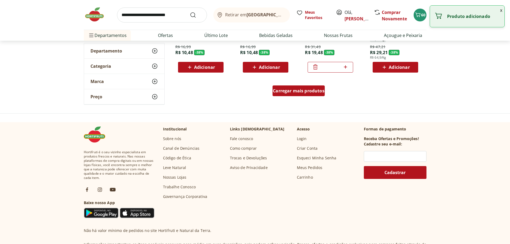
click at [311, 94] on div "Carregar mais produtos" at bounding box center [298, 90] width 52 height 11
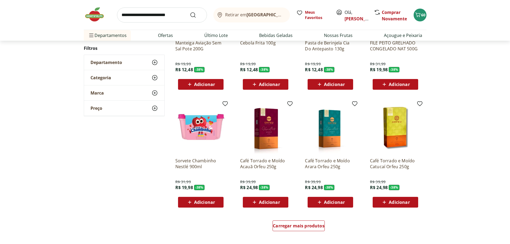
scroll to position [4817, 0]
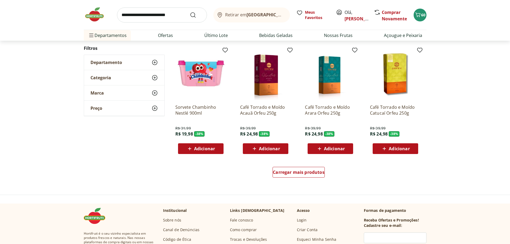
click at [314, 166] on div "Carregar mais produtos" at bounding box center [299, 173] width 260 height 26
click at [309, 173] on span "Carregar mais produtos" at bounding box center [299, 172] width 52 height 4
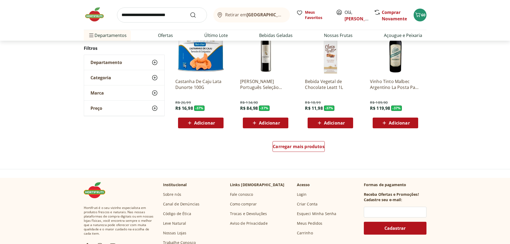
scroll to position [5218, 0]
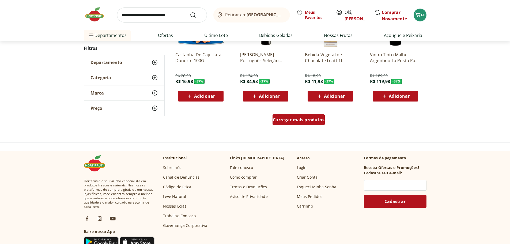
click at [293, 118] on span "Carregar mais produtos" at bounding box center [299, 119] width 52 height 4
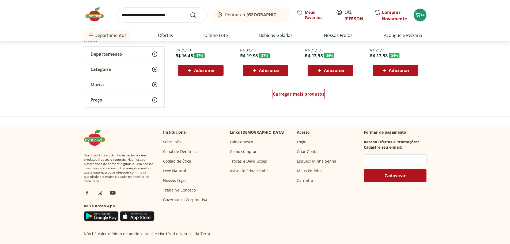
scroll to position [5620, 0]
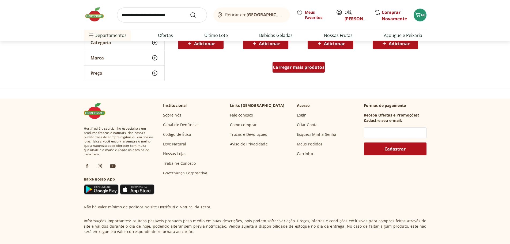
click at [313, 69] on span "Carregar mais produtos" at bounding box center [299, 67] width 52 height 4
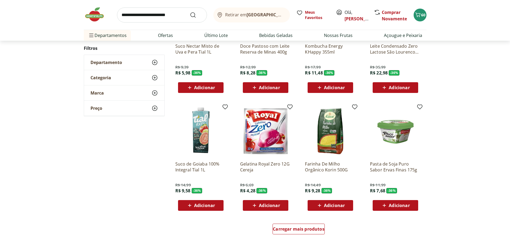
scroll to position [5914, 0]
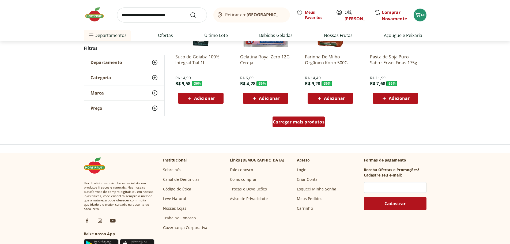
click at [289, 121] on span "Carregar mais produtos" at bounding box center [299, 122] width 52 height 4
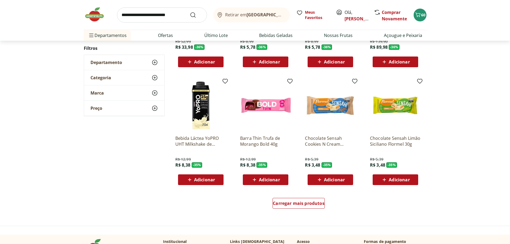
scroll to position [6289, 0]
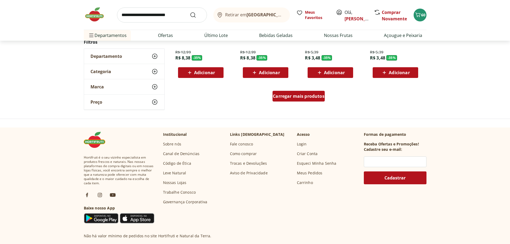
click at [306, 96] on span "Carregar mais produtos" at bounding box center [299, 96] width 52 height 4
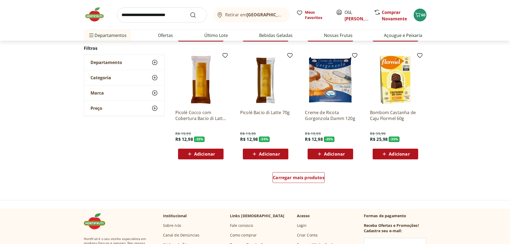
scroll to position [6583, 0]
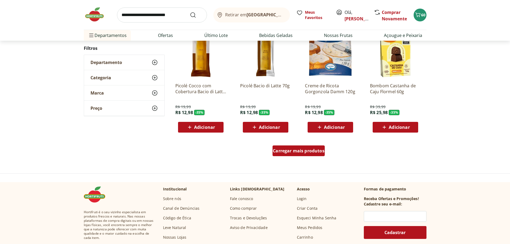
click at [295, 153] on span "Carregar mais produtos" at bounding box center [299, 151] width 52 height 4
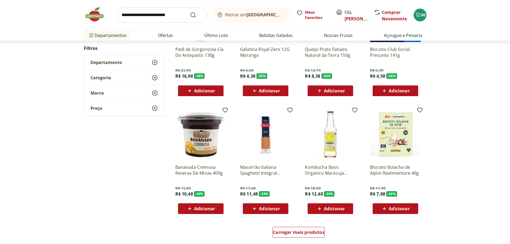
scroll to position [6877, 0]
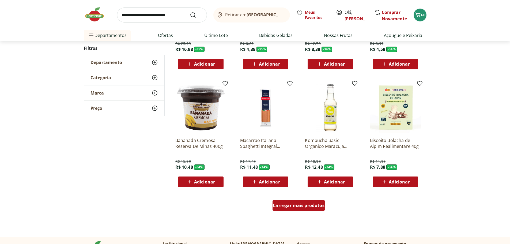
click at [312, 207] on span "Carregar mais produtos" at bounding box center [299, 205] width 52 height 4
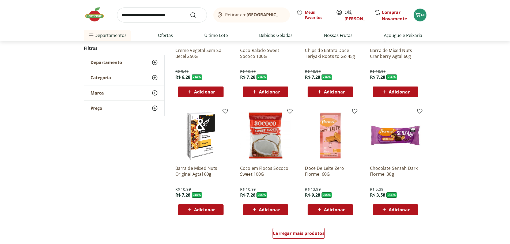
scroll to position [7332, 0]
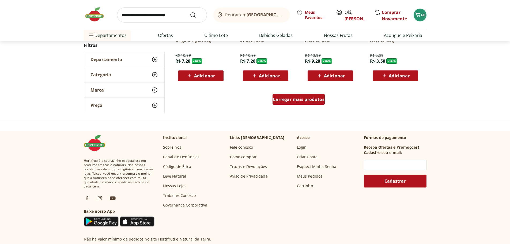
click at [293, 101] on span "Carregar mais produtos" at bounding box center [299, 99] width 52 height 4
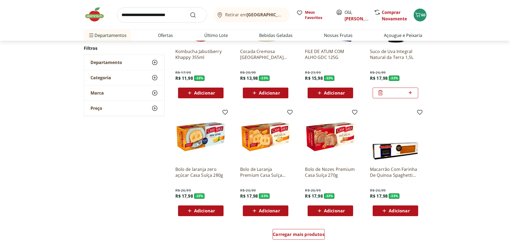
scroll to position [7653, 0]
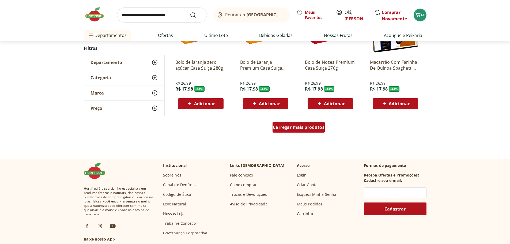
click at [282, 128] on span "Carregar mais produtos" at bounding box center [299, 127] width 52 height 4
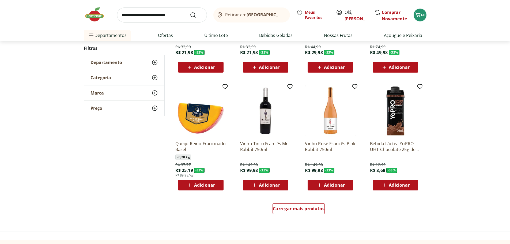
scroll to position [8028, 0]
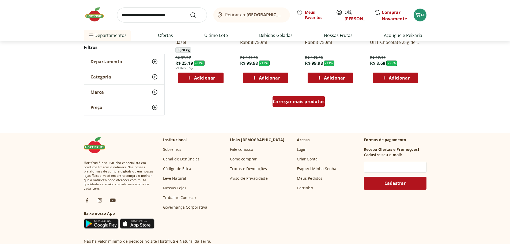
click at [293, 101] on span "Carregar mais produtos" at bounding box center [299, 101] width 52 height 4
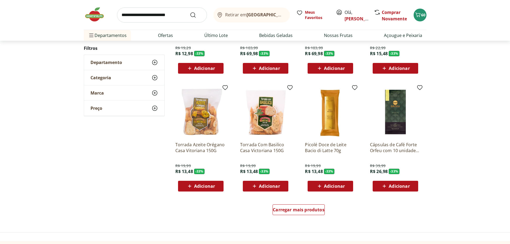
scroll to position [8322, 0]
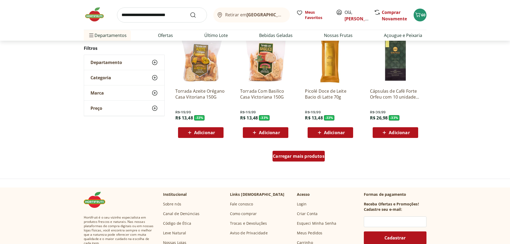
click at [292, 158] on span "Carregar mais produtos" at bounding box center [299, 156] width 52 height 4
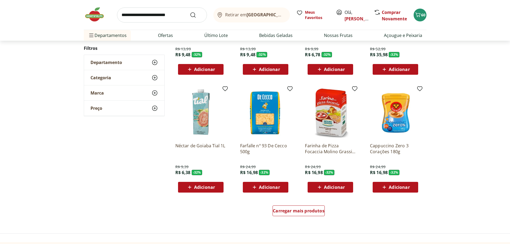
scroll to position [8670, 0]
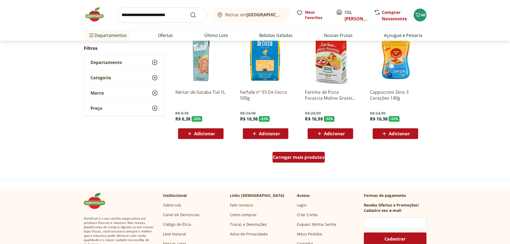
click at [299, 157] on span "Carregar mais produtos" at bounding box center [299, 157] width 52 height 4
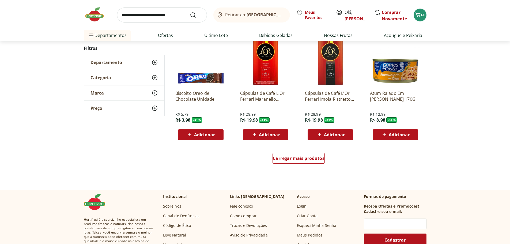
scroll to position [9045, 0]
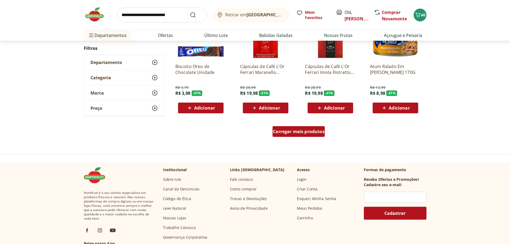
click at [313, 132] on span "Carregar mais produtos" at bounding box center [299, 131] width 52 height 4
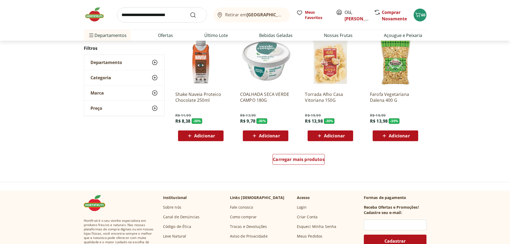
scroll to position [9420, 0]
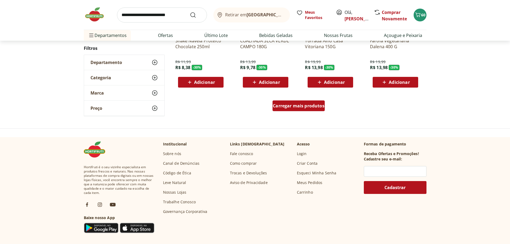
click at [297, 108] on span "Carregar mais produtos" at bounding box center [299, 106] width 52 height 4
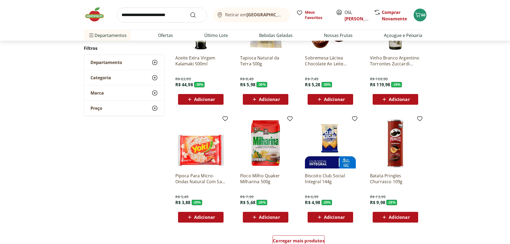
scroll to position [9660, 0]
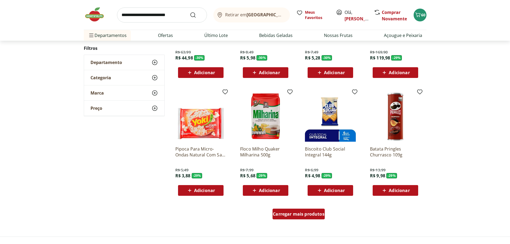
click at [298, 212] on span "Carregar mais produtos" at bounding box center [299, 214] width 52 height 4
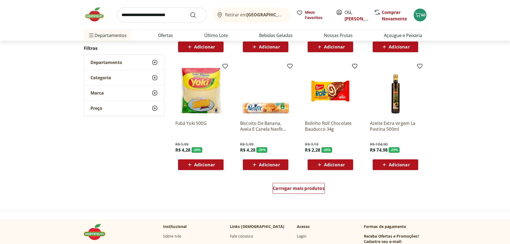
scroll to position [10062, 0]
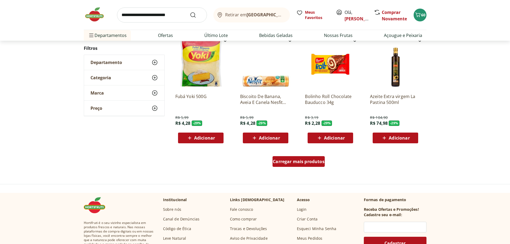
click at [312, 166] on div "Carregar mais produtos" at bounding box center [298, 161] width 52 height 11
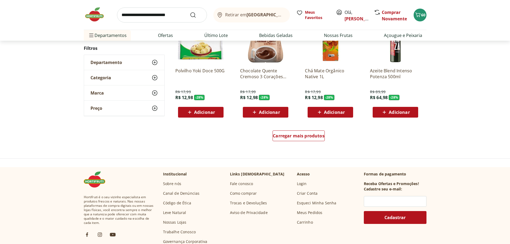
scroll to position [10463, 0]
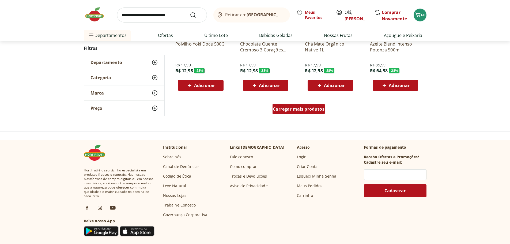
click at [294, 110] on span "Carregar mais produtos" at bounding box center [299, 109] width 52 height 4
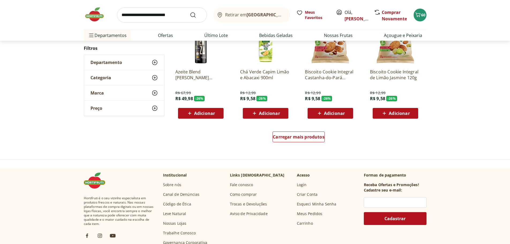
scroll to position [10811, 0]
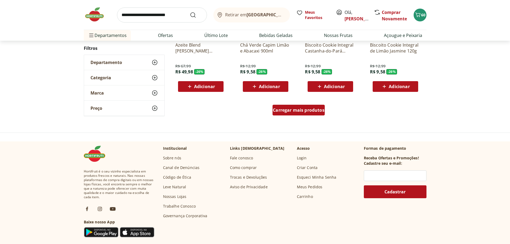
click at [305, 108] on span "Carregar mais produtos" at bounding box center [299, 110] width 52 height 4
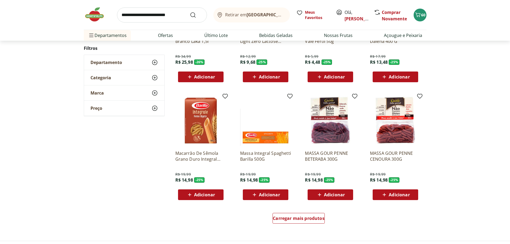
scroll to position [11159, 0]
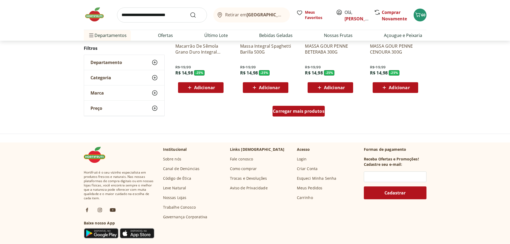
click at [307, 114] on div "Carregar mais produtos" at bounding box center [298, 111] width 52 height 11
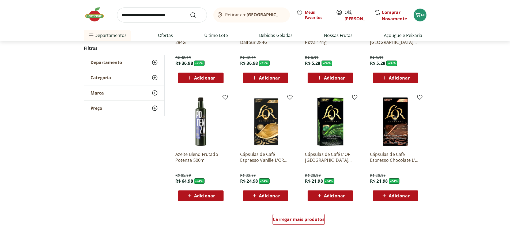
scroll to position [11480, 0]
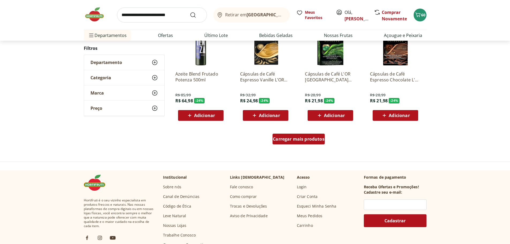
click at [290, 139] on span "Carregar mais produtos" at bounding box center [299, 139] width 52 height 4
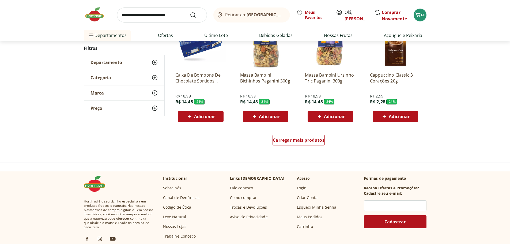
scroll to position [11855, 0]
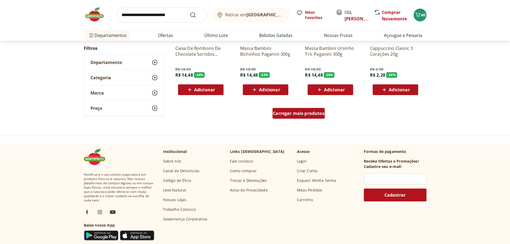
click at [302, 118] on div "Carregar mais produtos" at bounding box center [298, 113] width 52 height 11
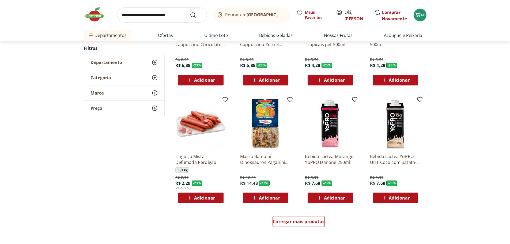
scroll to position [12176, 0]
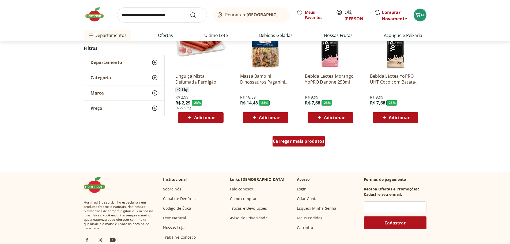
click at [296, 141] on span "Carregar mais produtos" at bounding box center [299, 141] width 52 height 4
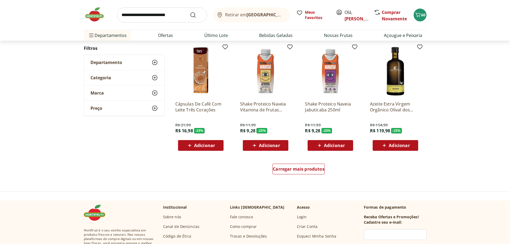
scroll to position [12524, 0]
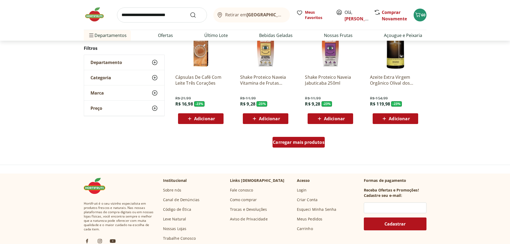
click at [317, 144] on span "Carregar mais produtos" at bounding box center [299, 142] width 52 height 4
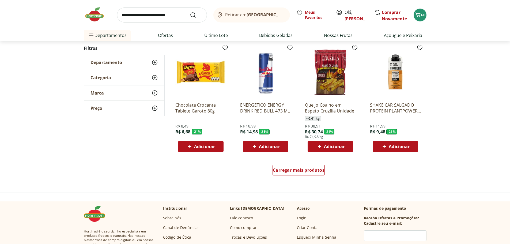
scroll to position [12872, 0]
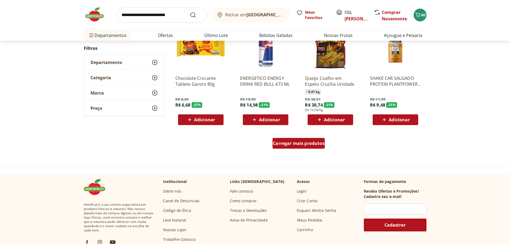
click at [306, 142] on span "Carregar mais produtos" at bounding box center [299, 143] width 52 height 4
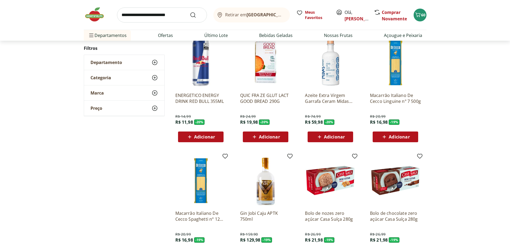
scroll to position [13219, 0]
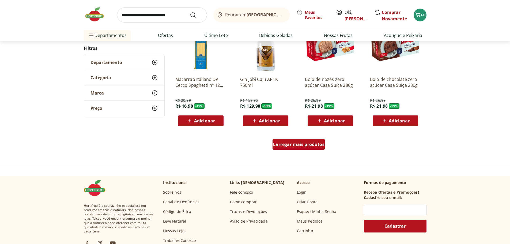
click at [302, 145] on span "Carregar mais produtos" at bounding box center [299, 144] width 52 height 4
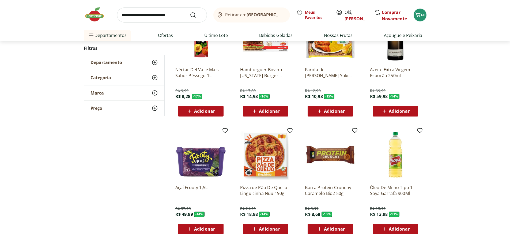
scroll to position [13514, 0]
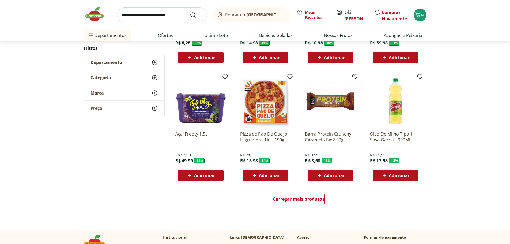
click at [264, 173] on span "Adicionar" at bounding box center [269, 175] width 21 height 4
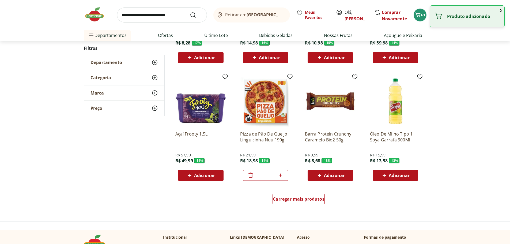
scroll to position [13621, 0]
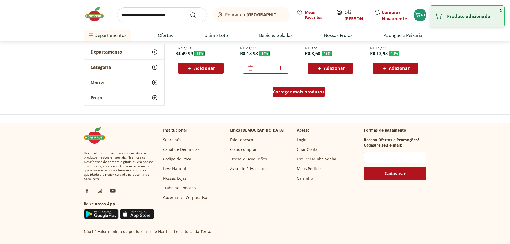
click at [294, 93] on span "Carregar mais produtos" at bounding box center [299, 92] width 52 height 4
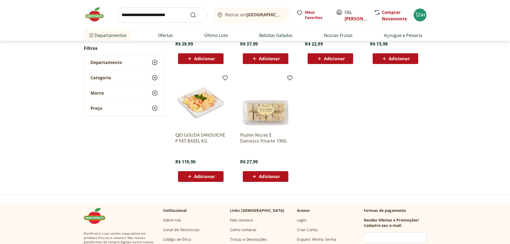
scroll to position [13915, 0]
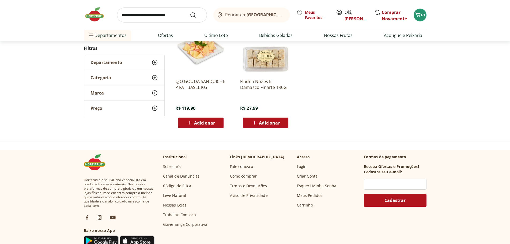
click at [142, 17] on input "search" at bounding box center [162, 14] width 90 height 15
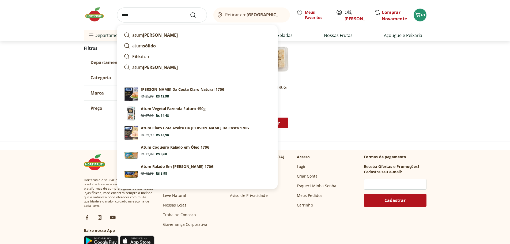
type input "****"
click at [190, 12] on button "Submit Search" at bounding box center [196, 15] width 13 height 6
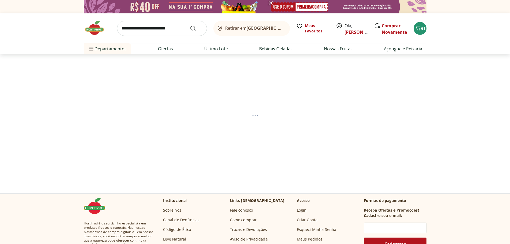
select select "**********"
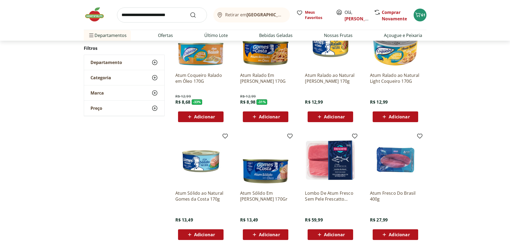
scroll to position [241, 0]
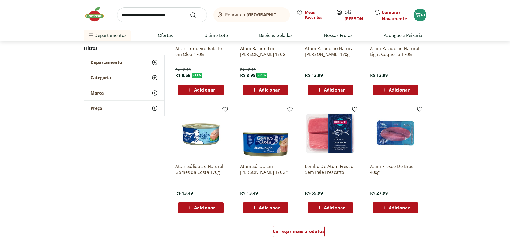
click at [266, 209] on span "Adicionar" at bounding box center [269, 208] width 21 height 4
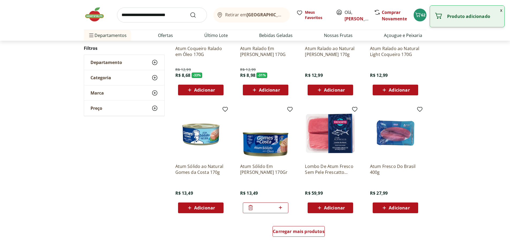
click at [280, 207] on icon at bounding box center [280, 207] width 7 height 6
type input "*"
click at [182, 14] on input "search" at bounding box center [162, 14] width 90 height 15
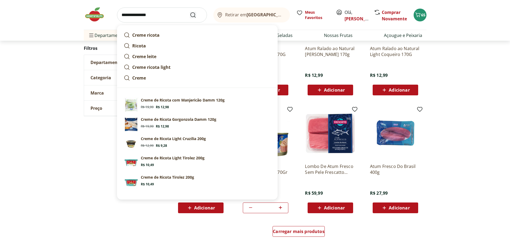
type input "**********"
click at [194, 14] on icon "Submit Search" at bounding box center [193, 15] width 6 height 6
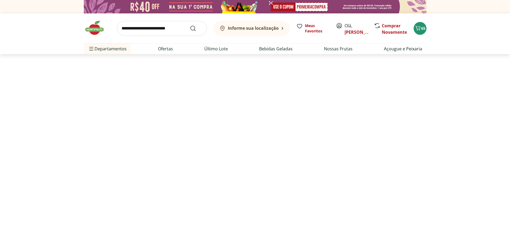
select select "**********"
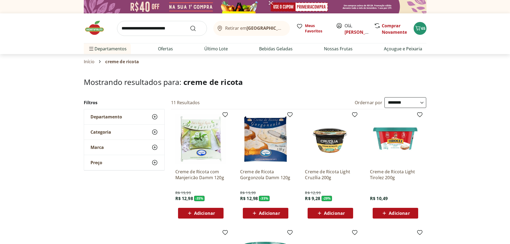
scroll to position [27, 0]
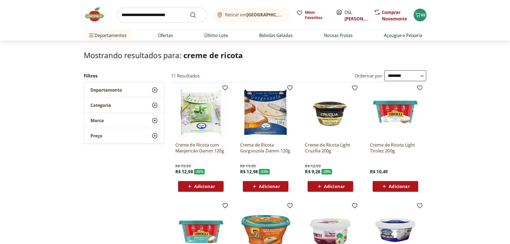
click at [398, 184] on span "Adicionar" at bounding box center [399, 186] width 21 height 4
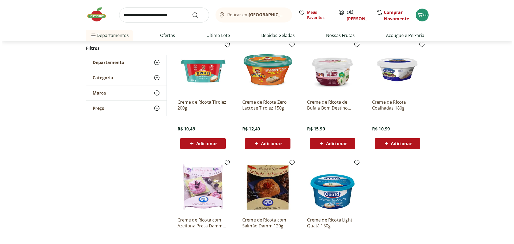
scroll to position [54, 0]
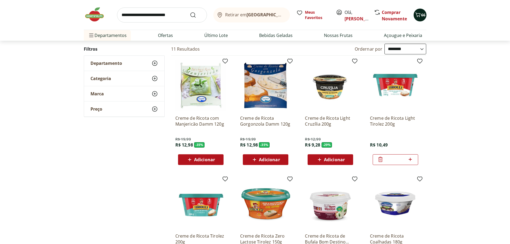
click at [417, 13] on icon "Carrinho" at bounding box center [418, 15] width 6 height 6
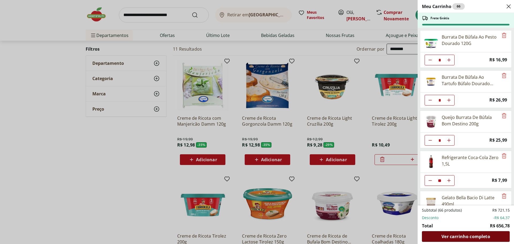
click at [442, 234] on span "Ver carrinho completo" at bounding box center [465, 236] width 48 height 4
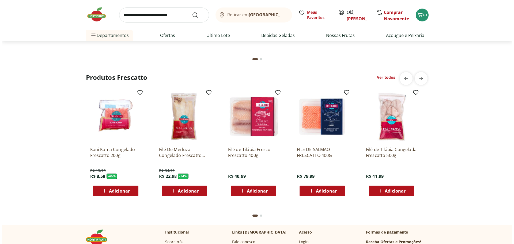
scroll to position [1377, 0]
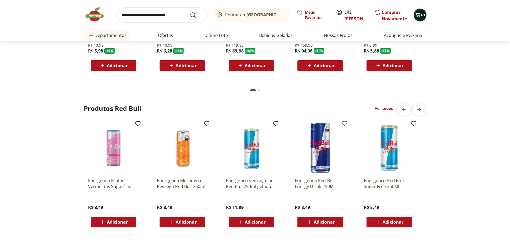
click at [416, 14] on icon "Carrinho" at bounding box center [417, 14] width 5 height 5
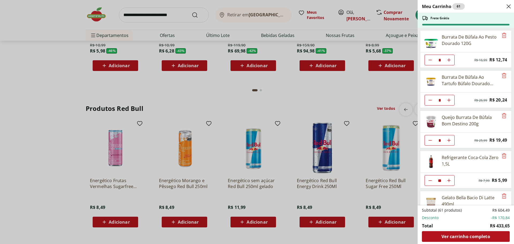
click at [447, 181] on icon "Aumentar Quantidade" at bounding box center [449, 180] width 4 height 4
click at [448, 181] on icon "Aumentar Quantidade" at bounding box center [449, 180] width 4 height 4
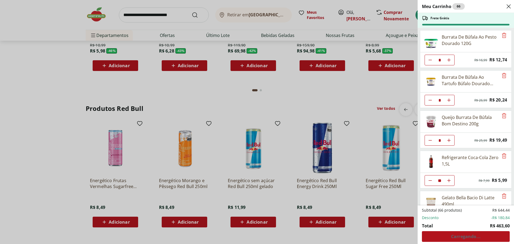
click at [448, 181] on icon "Aumentar Quantidade" at bounding box center [449, 180] width 4 height 4
type input "**"
click at [444, 237] on div "Subtotal (67 produtos) R$ 652,43 Desconto -R$ 182,84 Total R$ 469,59 Carregando…" at bounding box center [466, 224] width 88 height 34
click at [444, 237] on span "Ver carrinho completo" at bounding box center [465, 236] width 48 height 4
